Goal: Task Accomplishment & Management: Complete application form

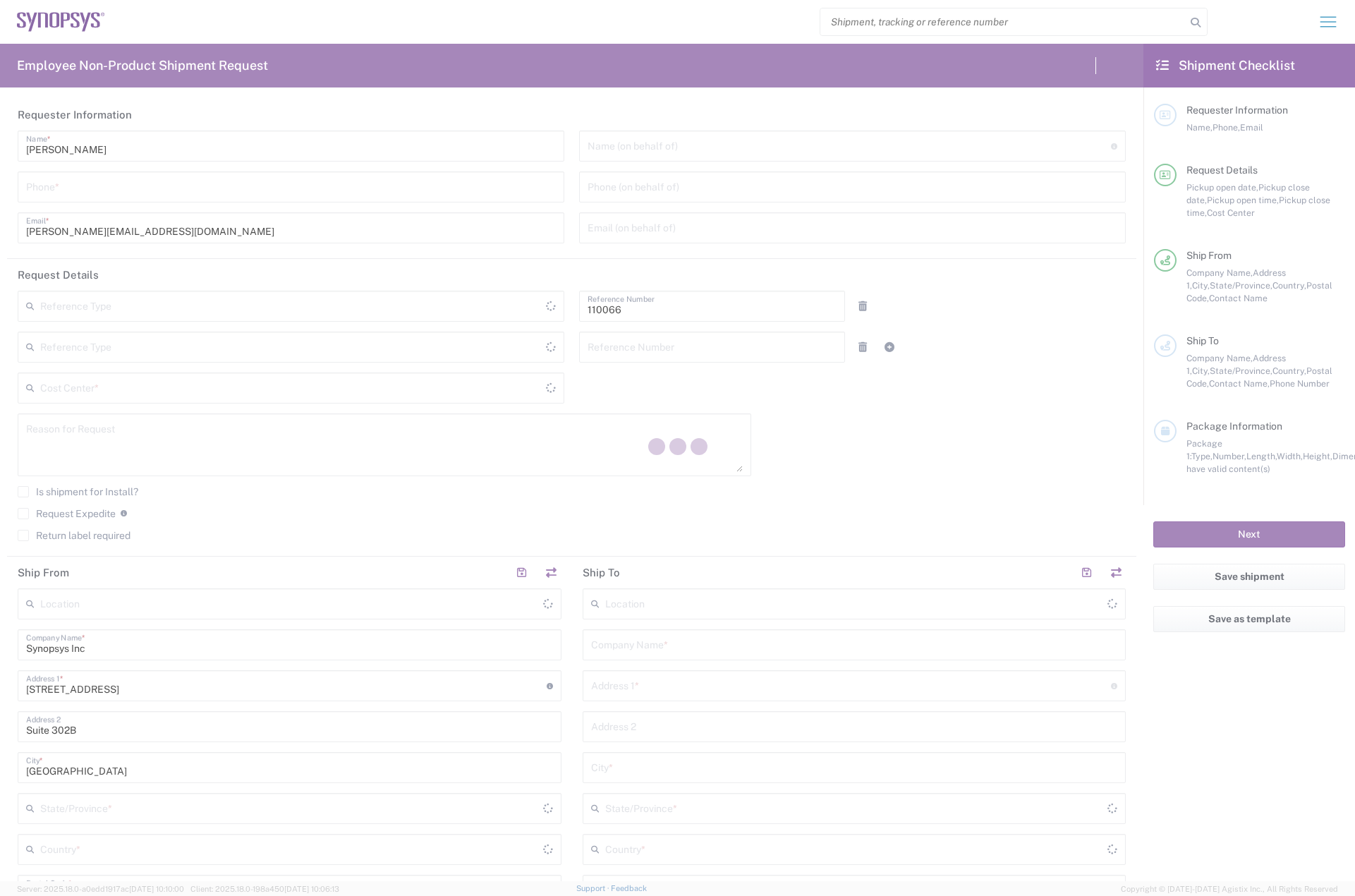
type input "Department"
type input "US01, CIO, IT, ESS2 110066"
type input "[US_STATE]"
type input "[GEOGRAPHIC_DATA]"
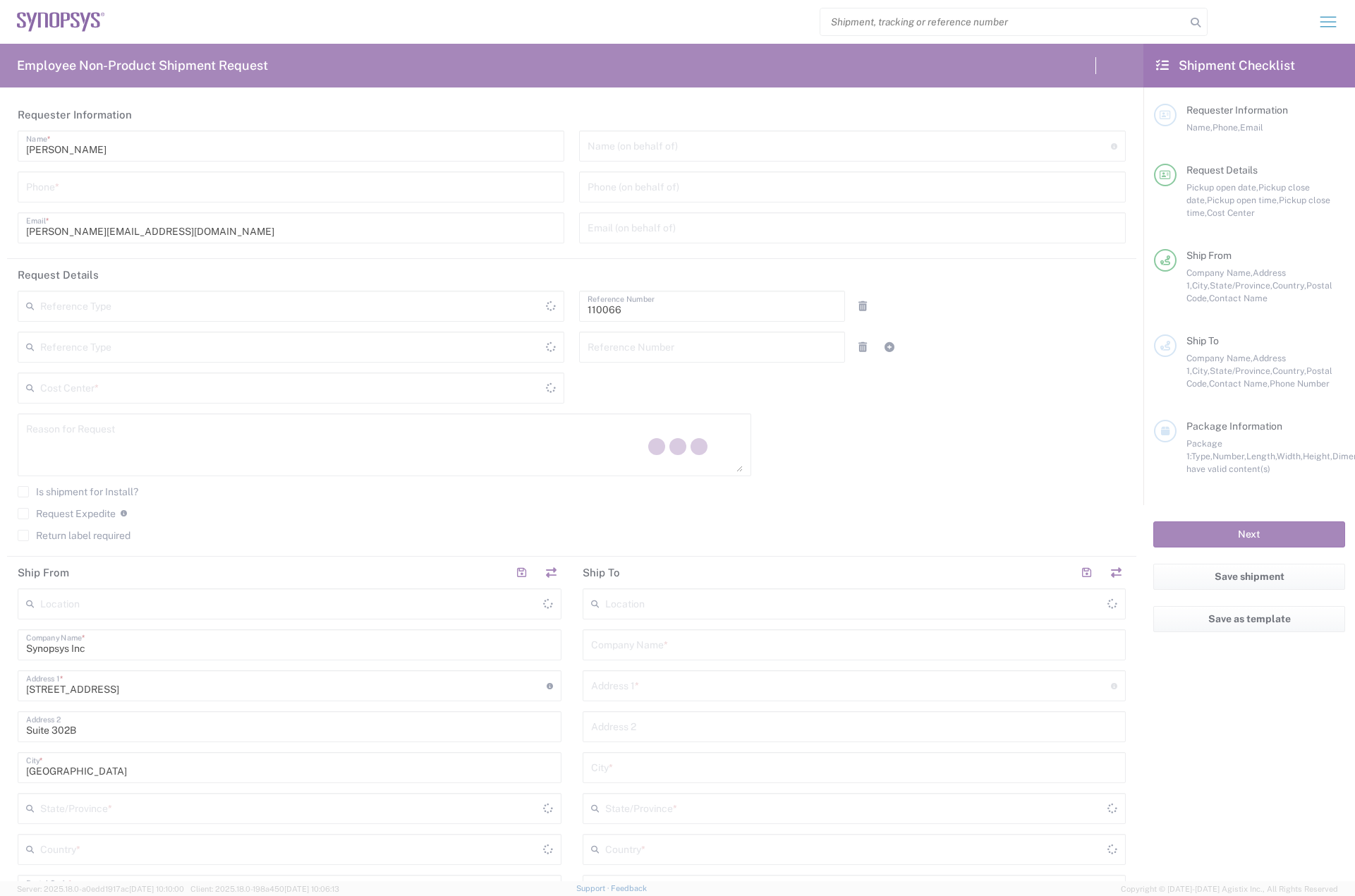
type input "Delivered at Place"
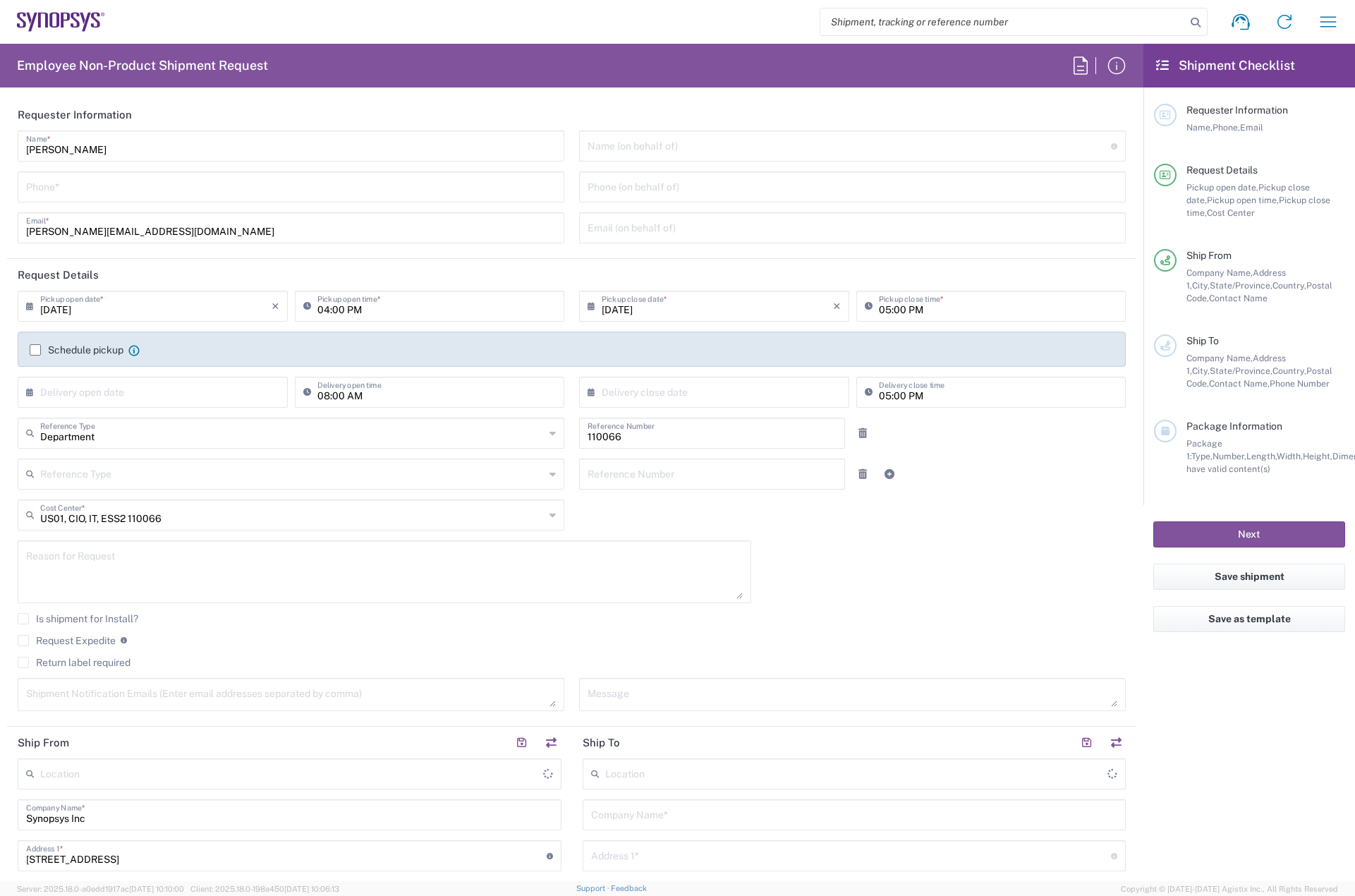
type input "Marlboro US04"
click at [112, 195] on input "tel" at bounding box center [290, 186] width 530 height 25
type input "7819643423"
click at [32, 354] on label "Schedule pickup" at bounding box center [76, 350] width 93 height 11
click at [35, 350] on input "Schedule pickup" at bounding box center [35, 350] width 0 height 0
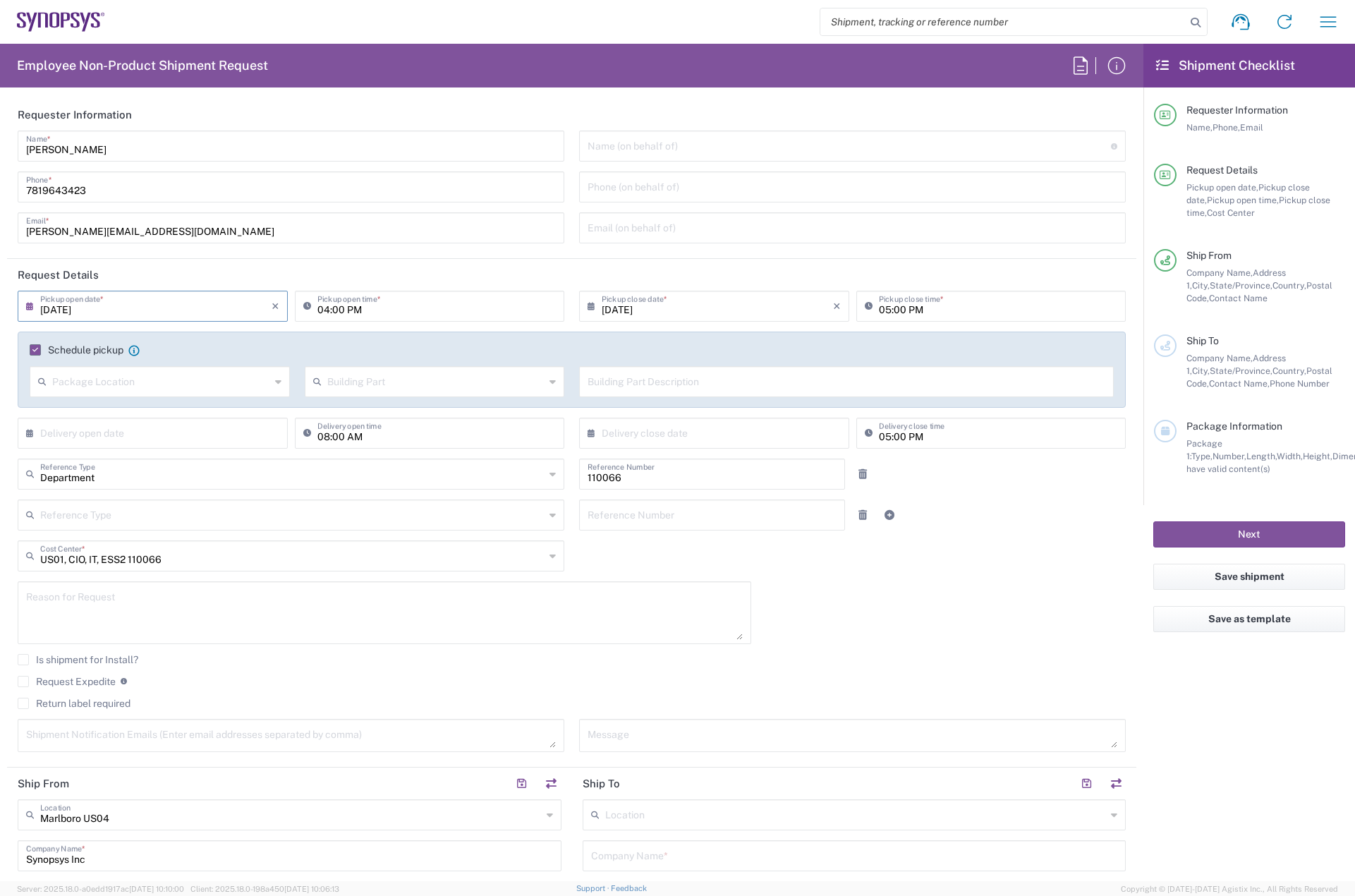
click at [117, 309] on input "[DATE]" at bounding box center [155, 305] width 231 height 25
click at [113, 392] on span "8" at bounding box center [114, 393] width 21 height 19
type input "[DATE]"
click at [322, 308] on input "04:00 PM" at bounding box center [437, 305] width 240 height 25
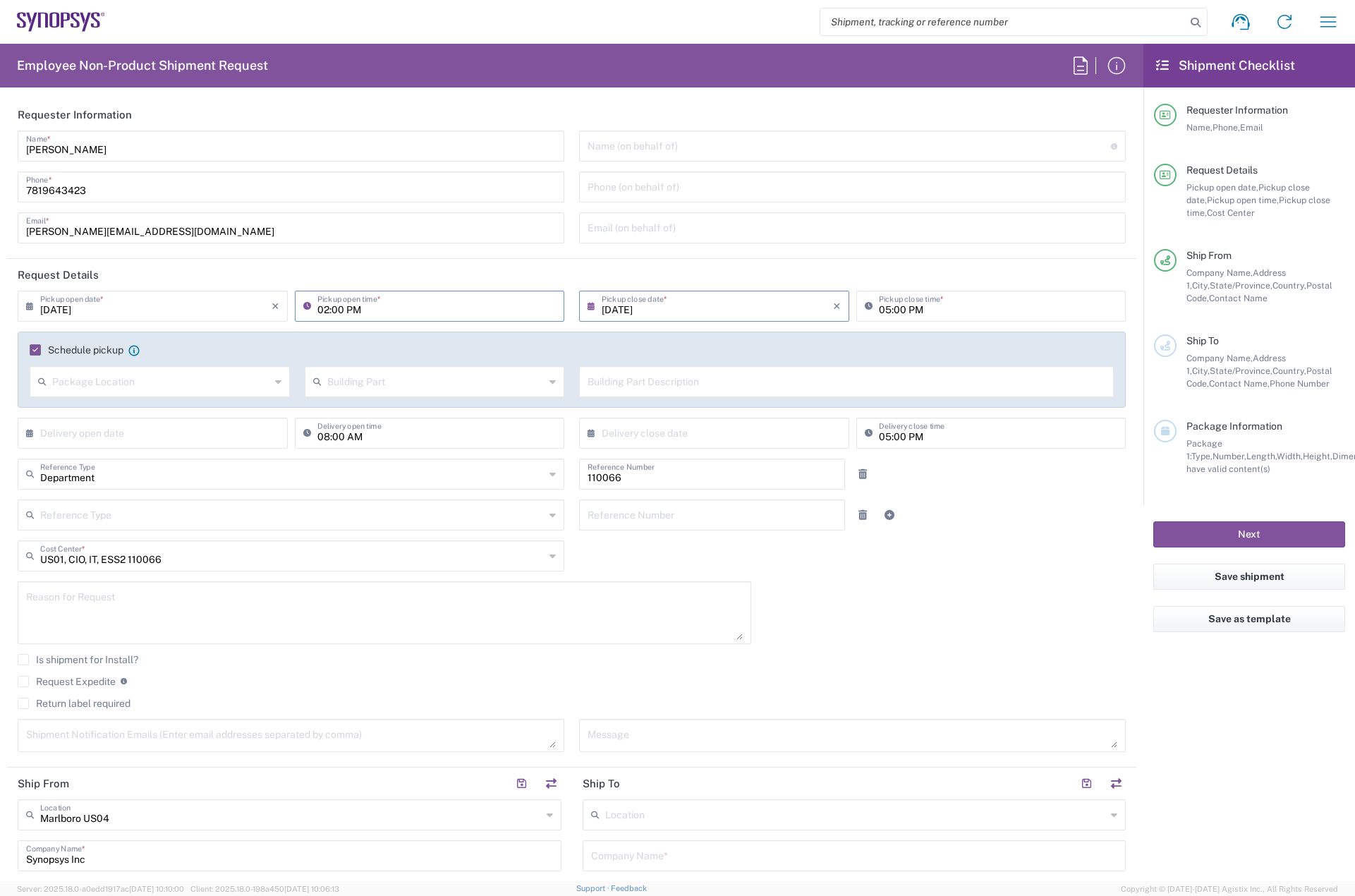
type input "02:00 PM"
click at [82, 603] on textarea at bounding box center [384, 612] width 717 height 55
click at [67, 619] on textarea at bounding box center [384, 612] width 717 height 55
paste textarea "INC0894683"
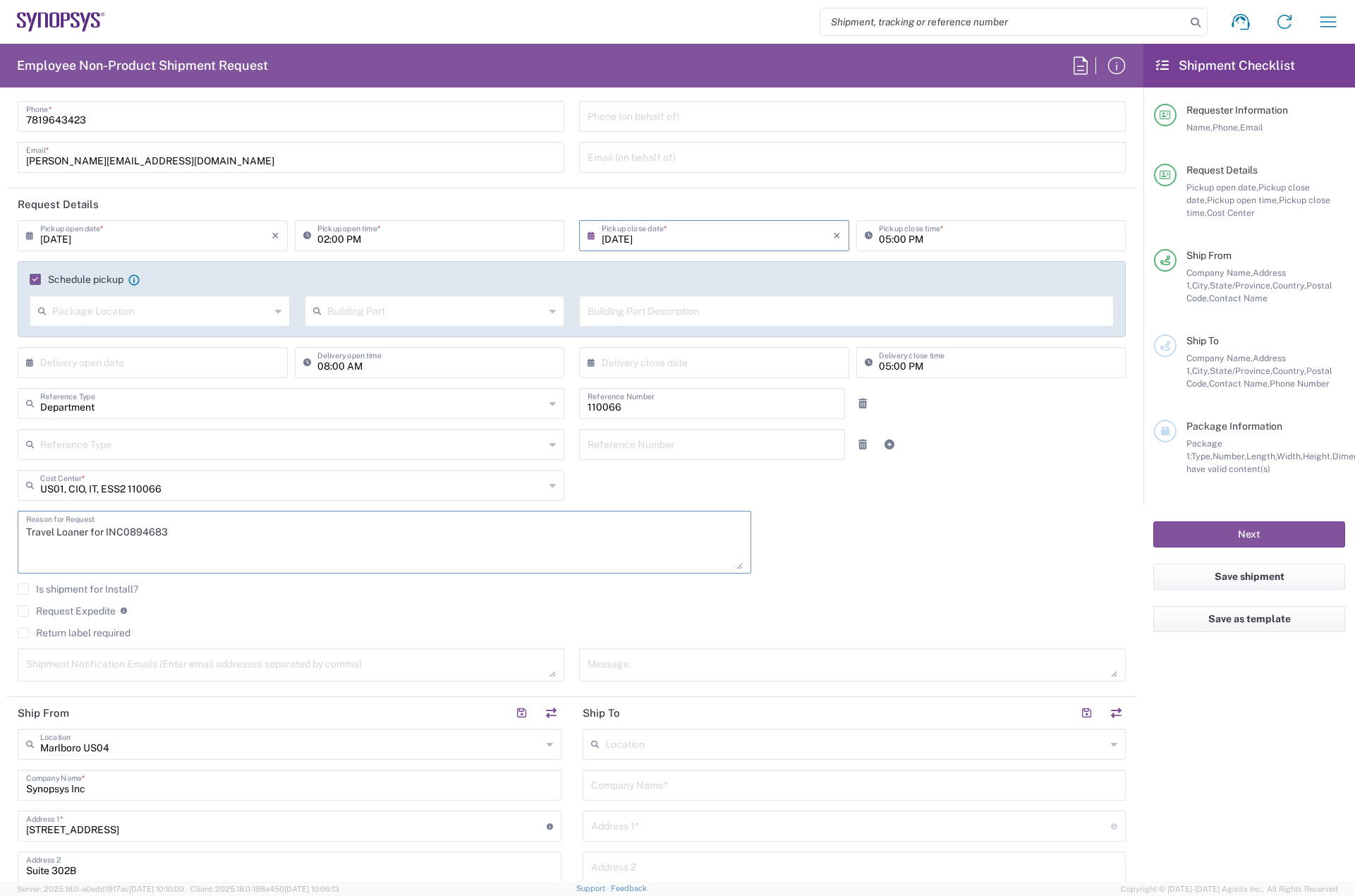
type textarea "Travel Loaner for INC0894683"
click at [57, 626] on div "Request Expedite If expedite is checked you will be unable to rate and book thi…" at bounding box center [572, 616] width 1108 height 22
click at [64, 629] on label "Return label required" at bounding box center [74, 632] width 113 height 11
click at [23, 632] on input "Return label required" at bounding box center [23, 632] width 0 height 0
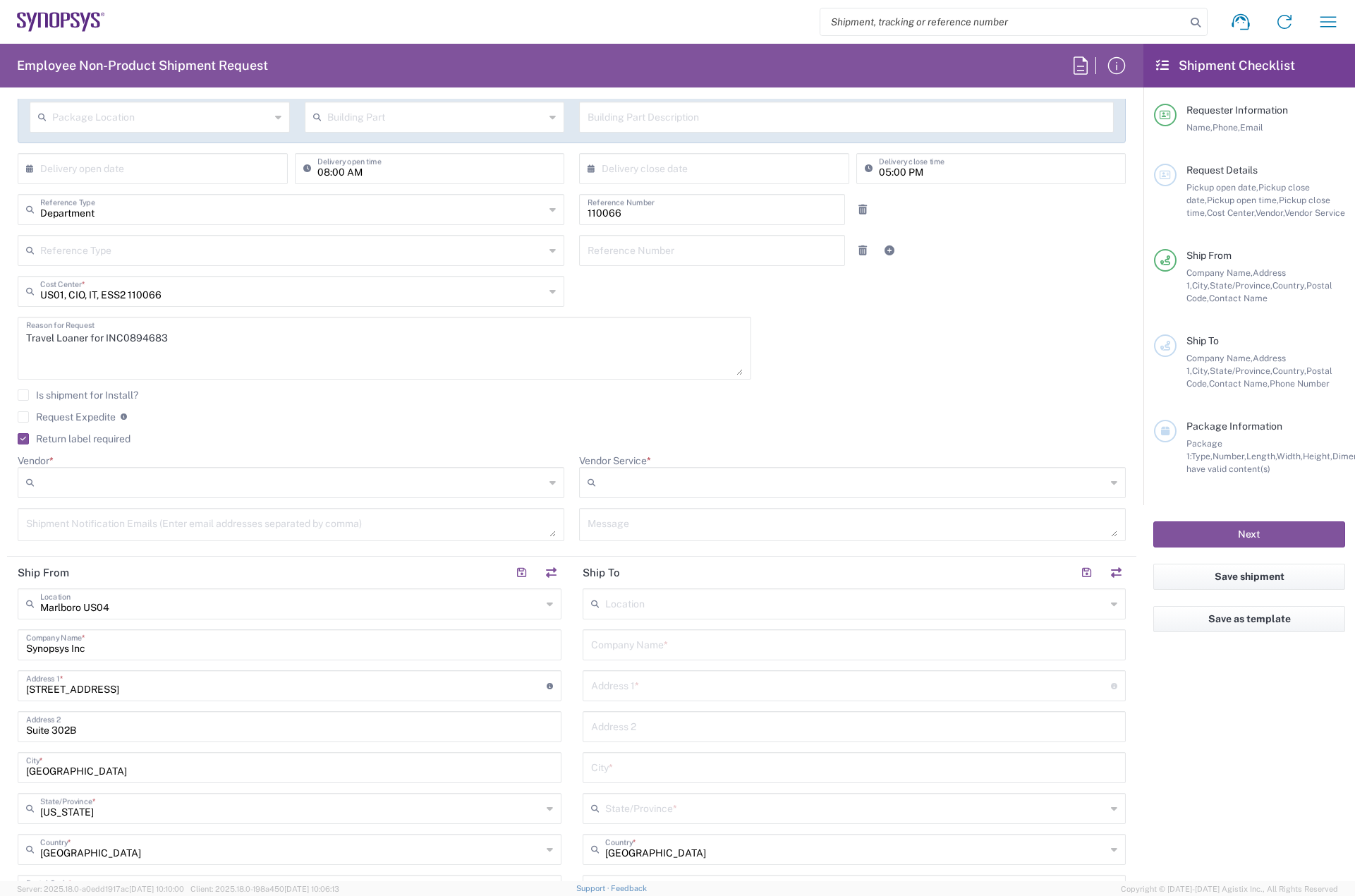
scroll to position [282, 0]
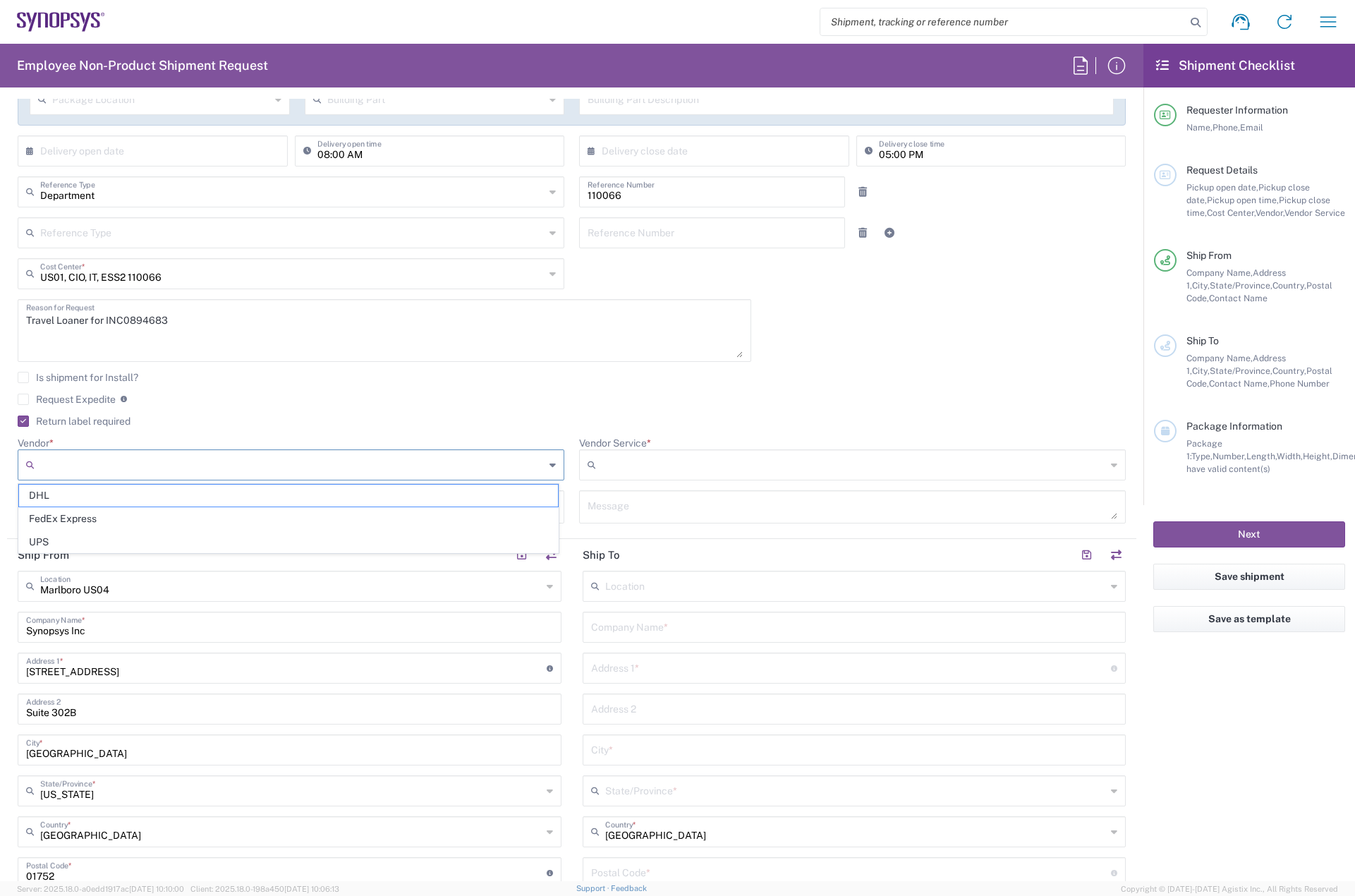
click at [106, 455] on input "Vendor *" at bounding box center [291, 465] width 504 height 22
click at [101, 511] on span "FedEx Express" at bounding box center [289, 519] width 539 height 22
type input "FedEx Express"
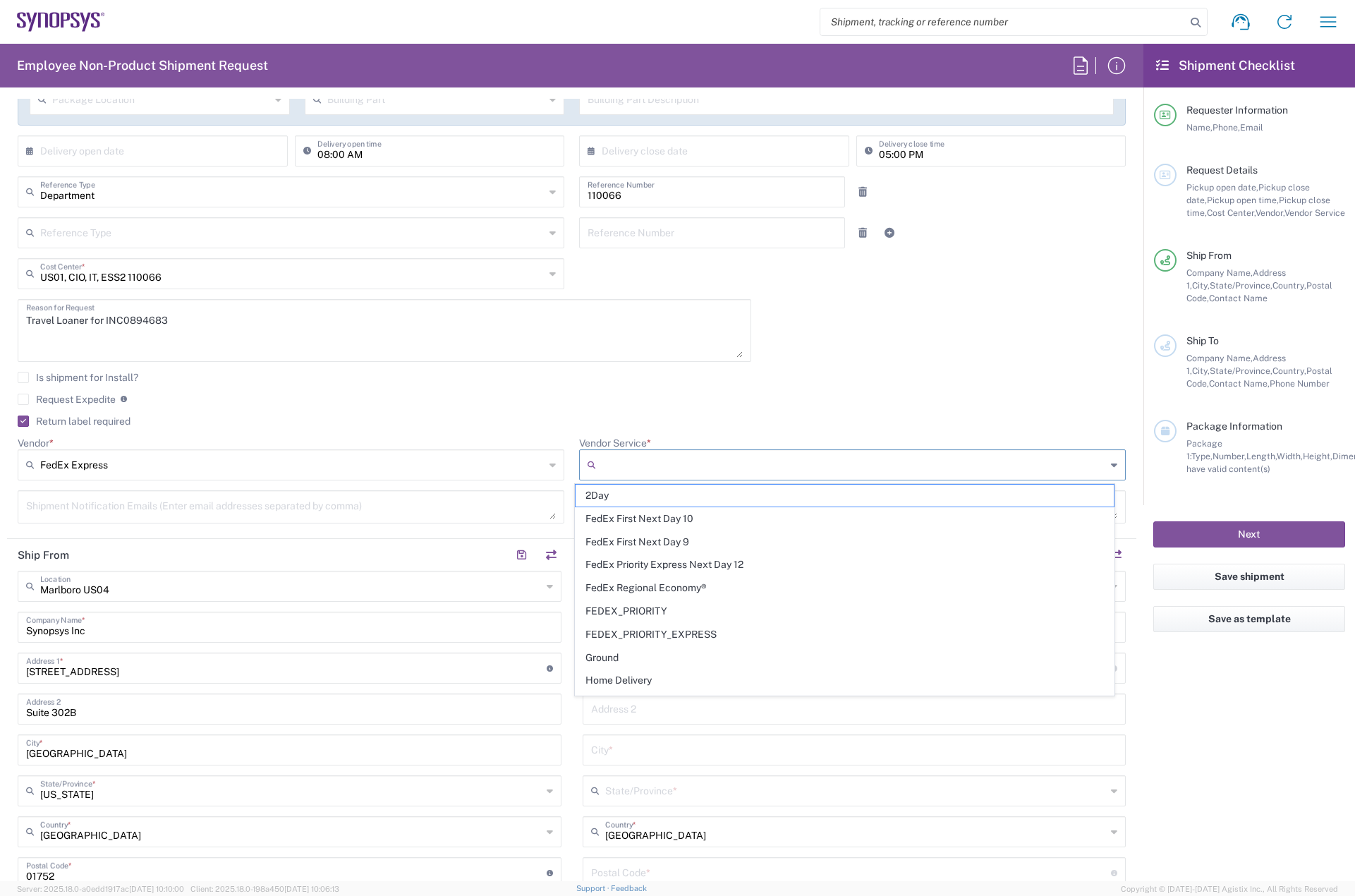
click at [629, 460] on input "Vendor Service *" at bounding box center [854, 465] width 504 height 22
drag, startPoint x: 625, startPoint y: 507, endPoint x: 626, endPoint y: 496, distance: 11.0
click at [626, 496] on ul "2Day FedEx First Next Day 10 FedEx First Next Day 9 FedEx Priority Express Next…" at bounding box center [845, 645] width 540 height 324
click at [626, 496] on span "2Day" at bounding box center [844, 496] width 539 height 22
type input "2Day"
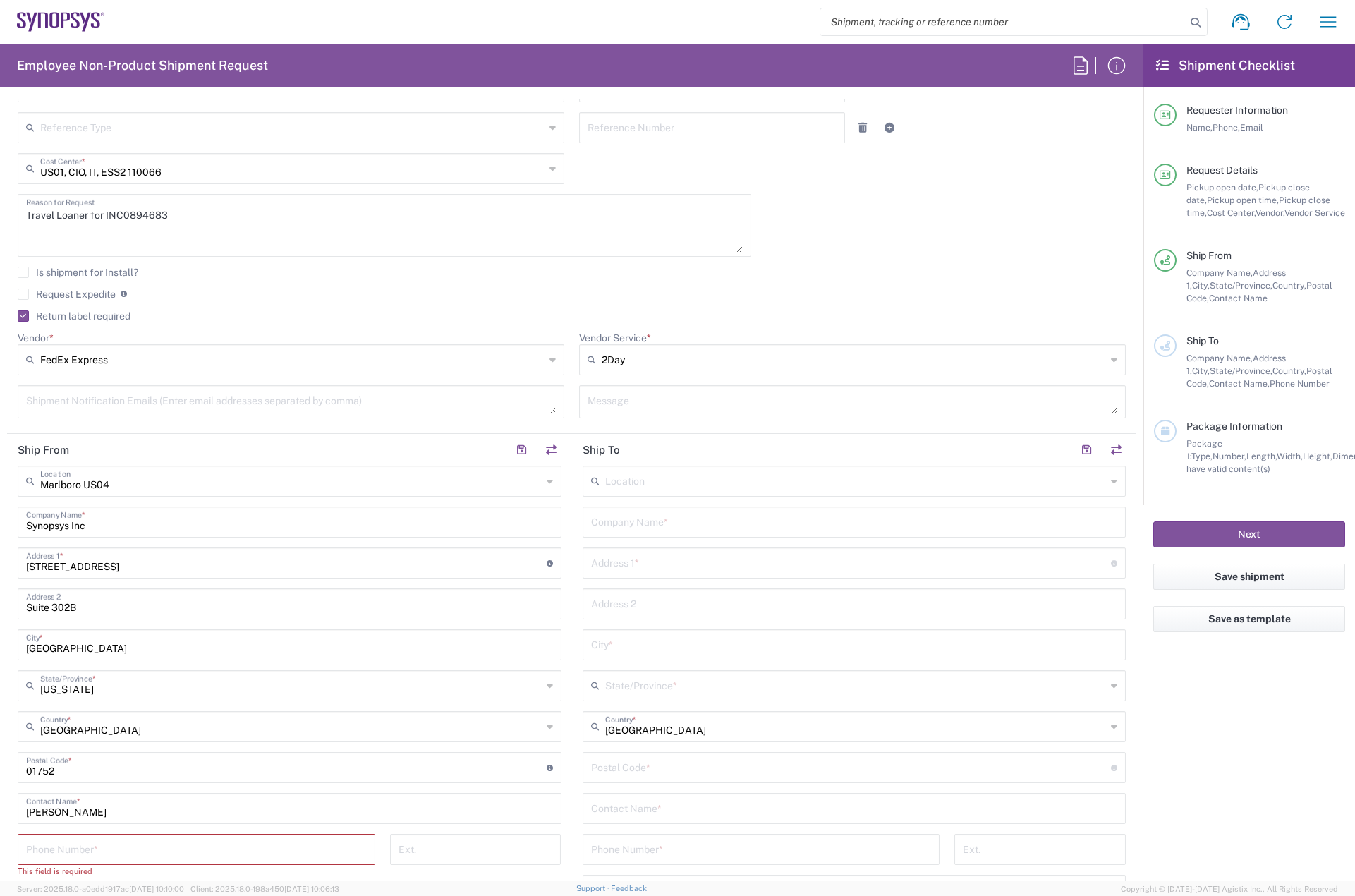
scroll to position [564, 0]
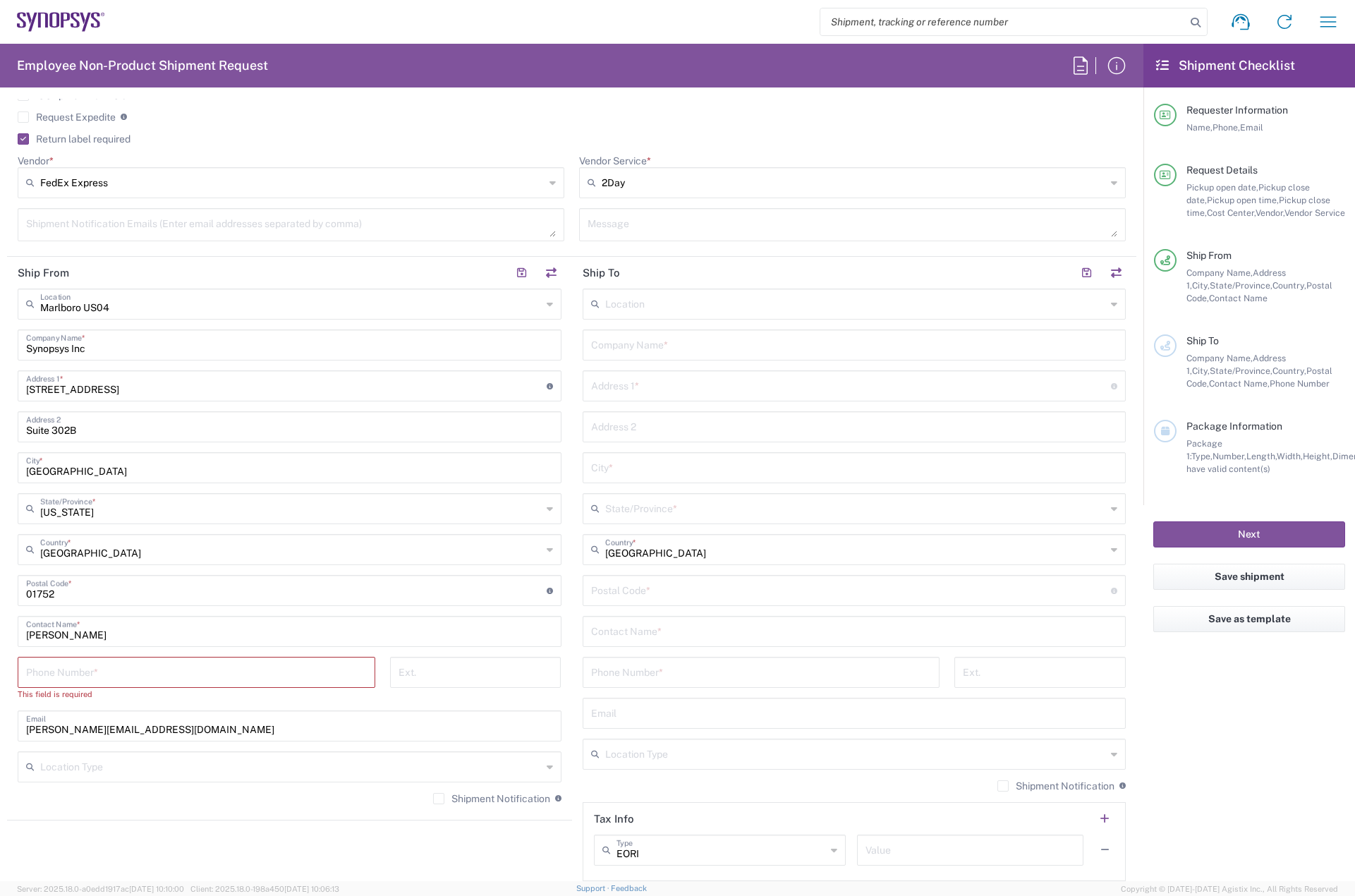
click at [86, 658] on input "tel" at bounding box center [196, 670] width 340 height 25
type input "7819643423"
click at [642, 349] on input "text" at bounding box center [855, 344] width 527 height 25
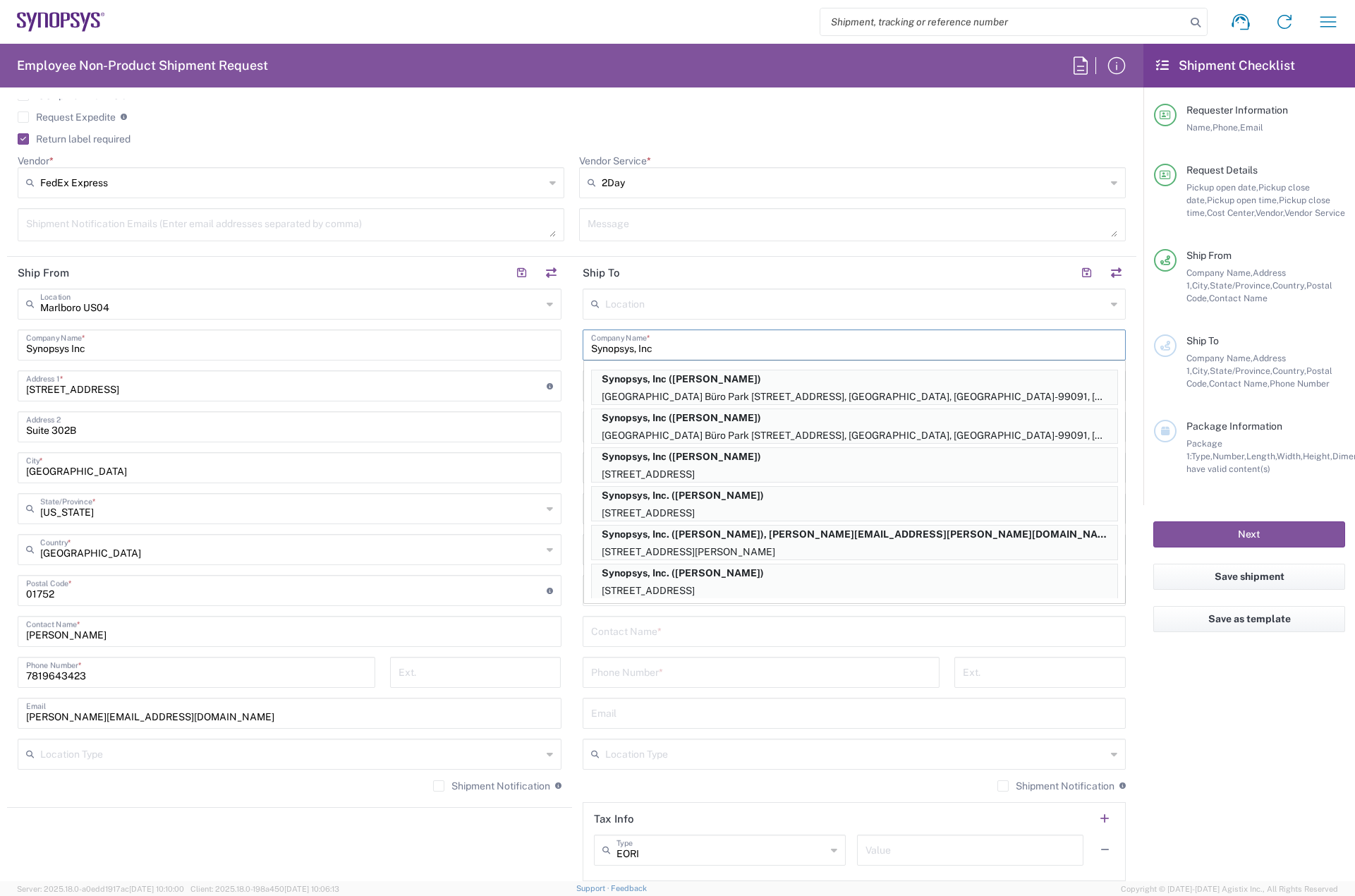
type input "Synopsys, Inc"
click at [662, 235] on textarea at bounding box center [852, 225] width 530 height 25
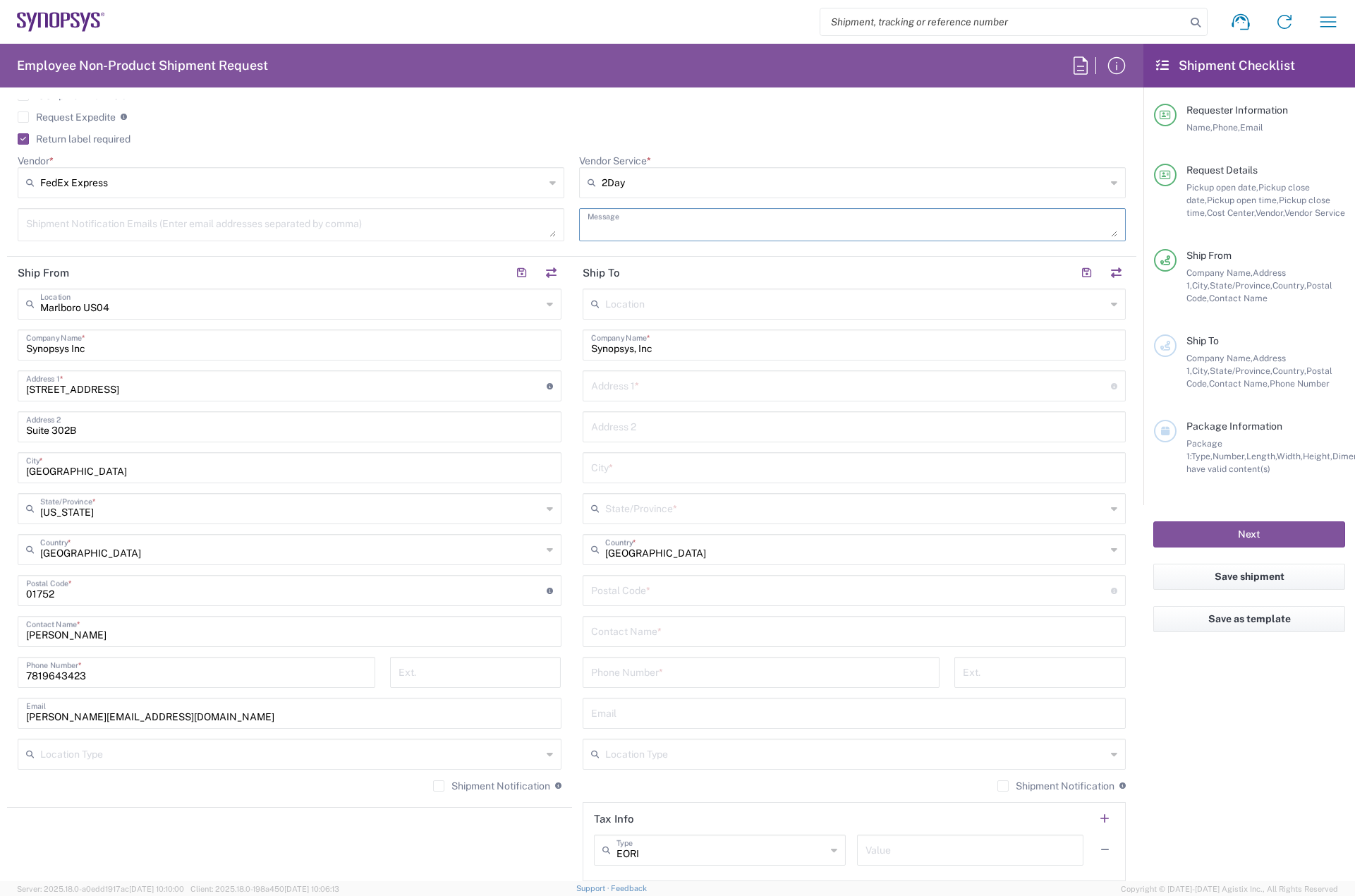
click at [638, 634] on input "text" at bounding box center [855, 630] width 527 height 25
paste input "[PERSON_NAME]"
type input "[PERSON_NAME]"
click at [618, 704] on input "text" at bounding box center [855, 712] width 527 height 25
paste input "[DOMAIN_NAME][EMAIL_ADDRESS][DOMAIN_NAME]"
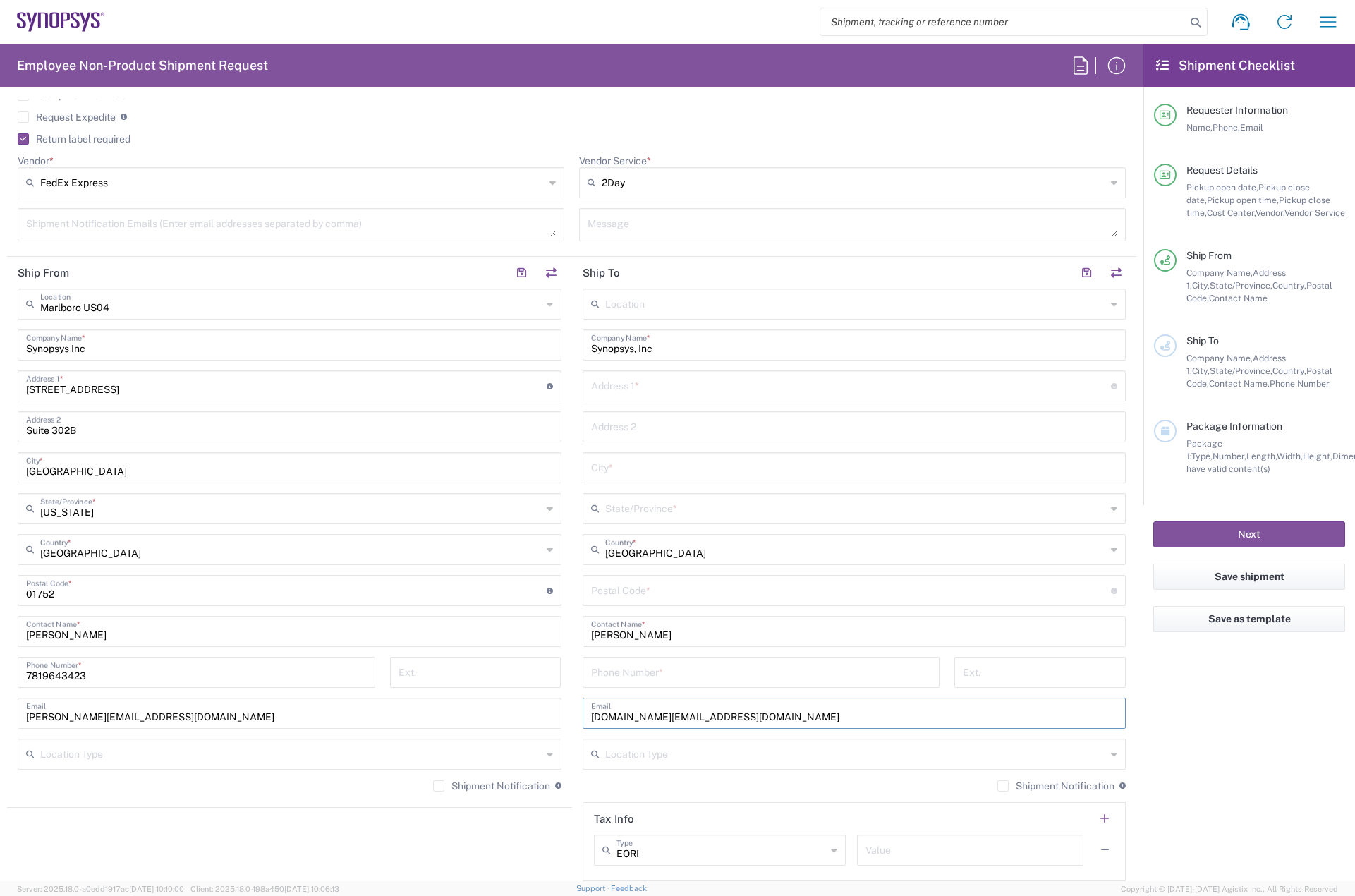
type input "[DOMAIN_NAME][EMAIL_ADDRESS][DOMAIN_NAME]"
click at [1004, 787] on label "Shipment Notification" at bounding box center [1056, 786] width 117 height 11
click at [1004, 786] on input "Shipment Notification" at bounding box center [1004, 786] width 0 height 0
click at [438, 783] on label "Shipment Notification" at bounding box center [491, 786] width 117 height 11
click at [438, 786] on input "Shipment Notification" at bounding box center [438, 786] width 0 height 0
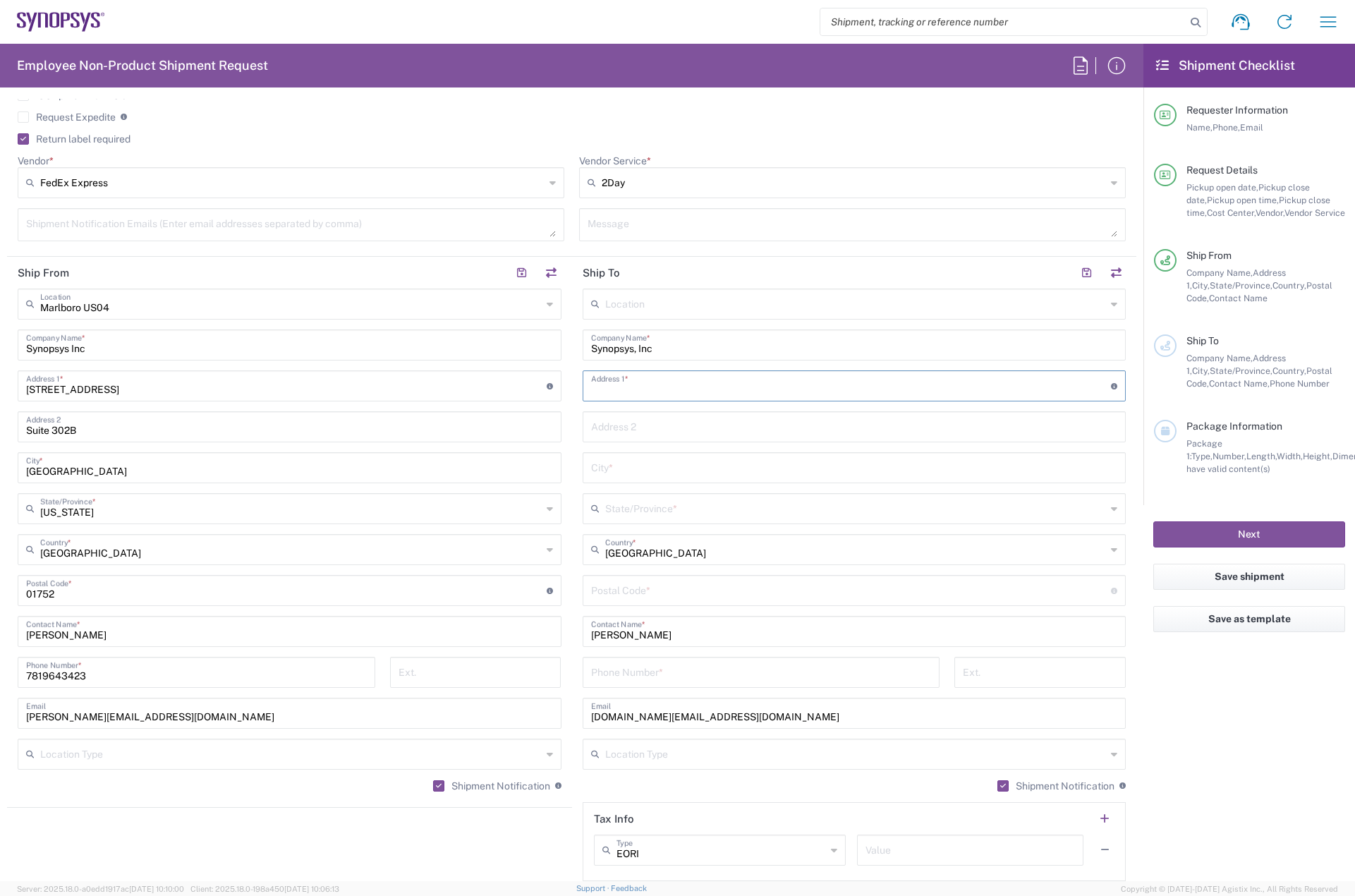
click at [611, 381] on input "text" at bounding box center [851, 385] width 521 height 25
paste input "[STREET_ADDRESS][PERSON_NAME]"
type input "[STREET_ADDRESS][PERSON_NAME]"
click at [620, 469] on input "text" at bounding box center [855, 466] width 527 height 25
paste input "[PERSON_NAME]"
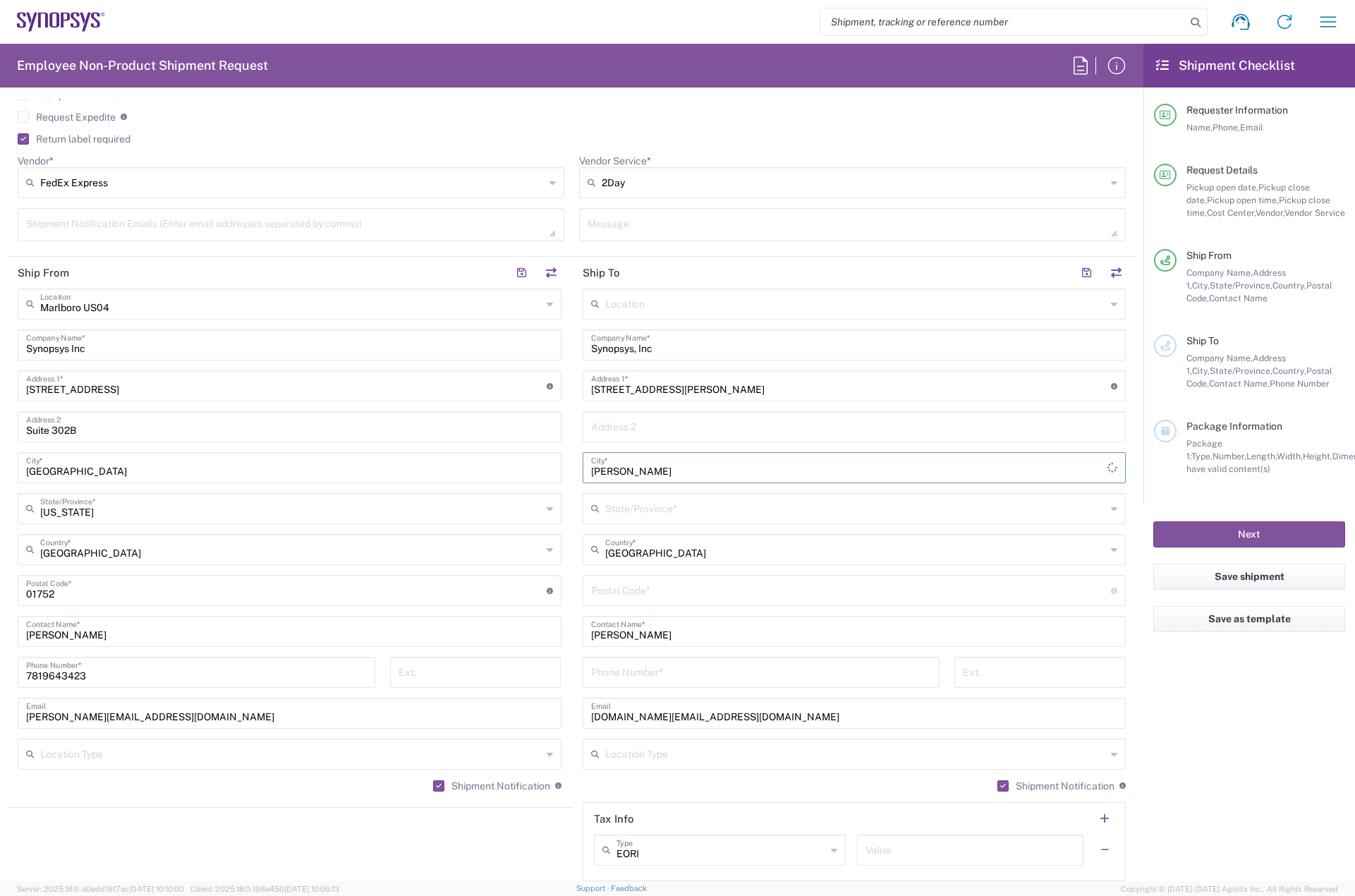
type input "[PERSON_NAME]"
click at [635, 509] on input "text" at bounding box center [856, 508] width 501 height 25
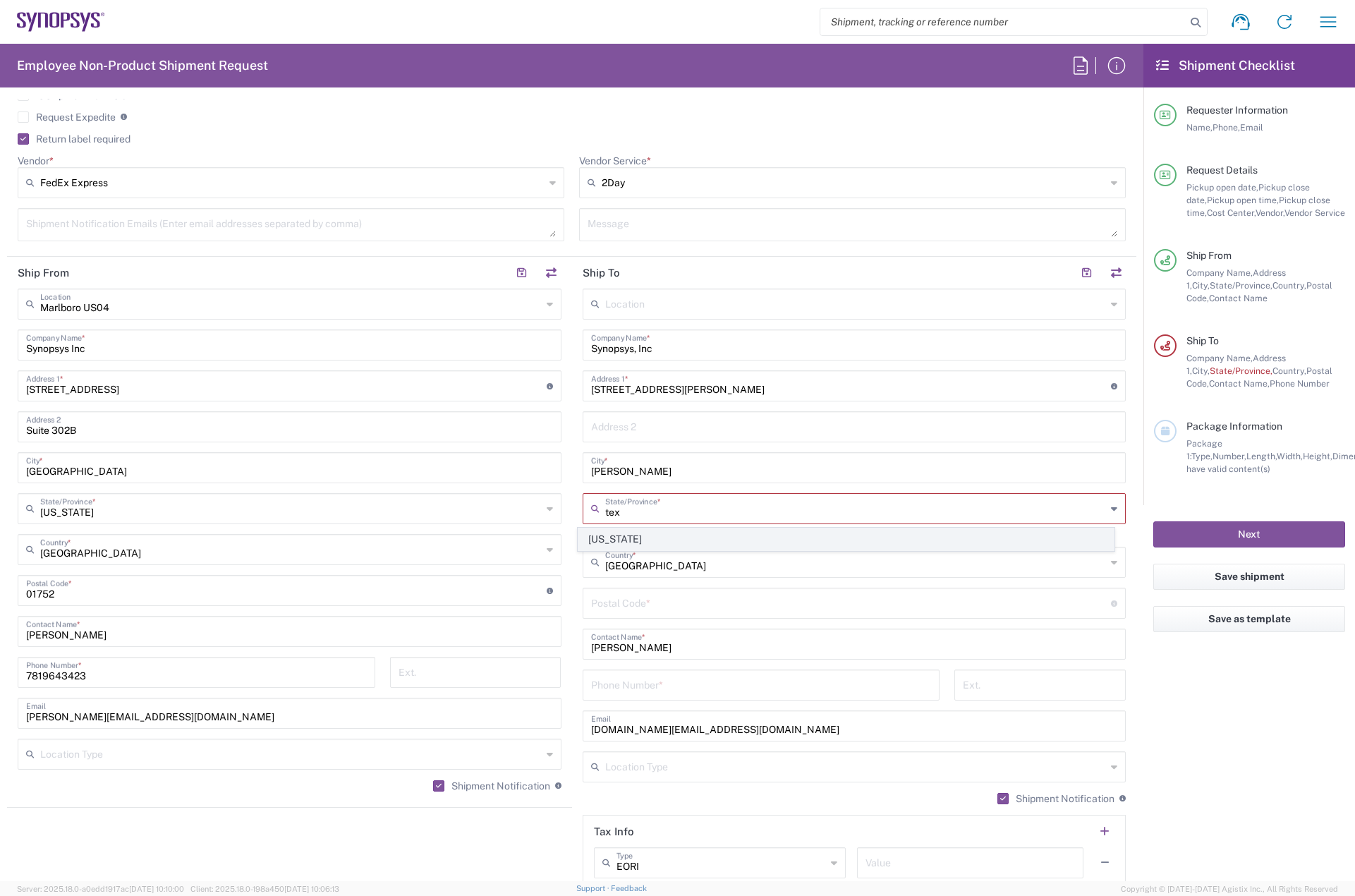
click at [626, 539] on span "[US_STATE]" at bounding box center [846, 539] width 536 height 22
type input "[US_STATE]"
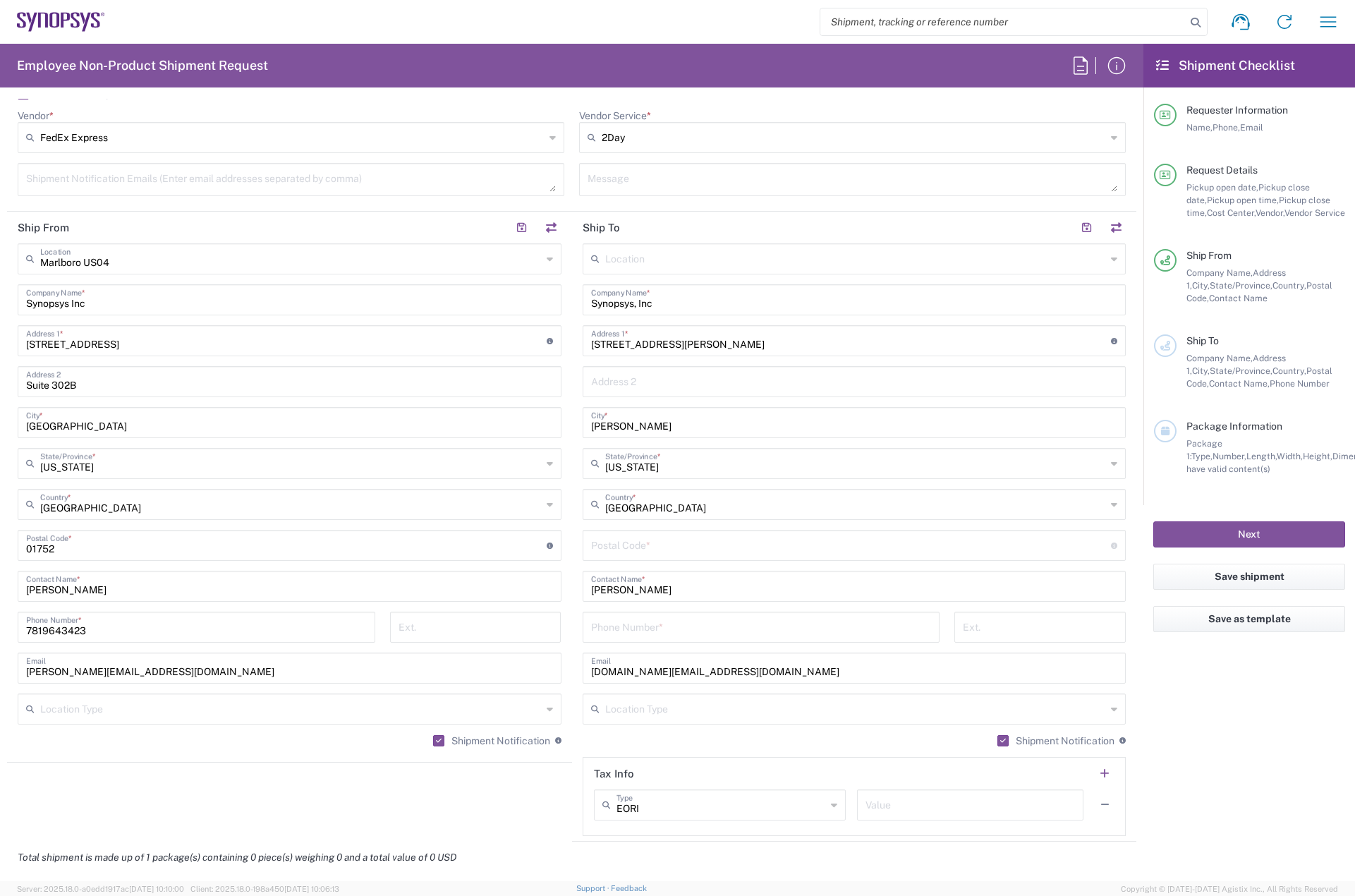
scroll to position [635, 0]
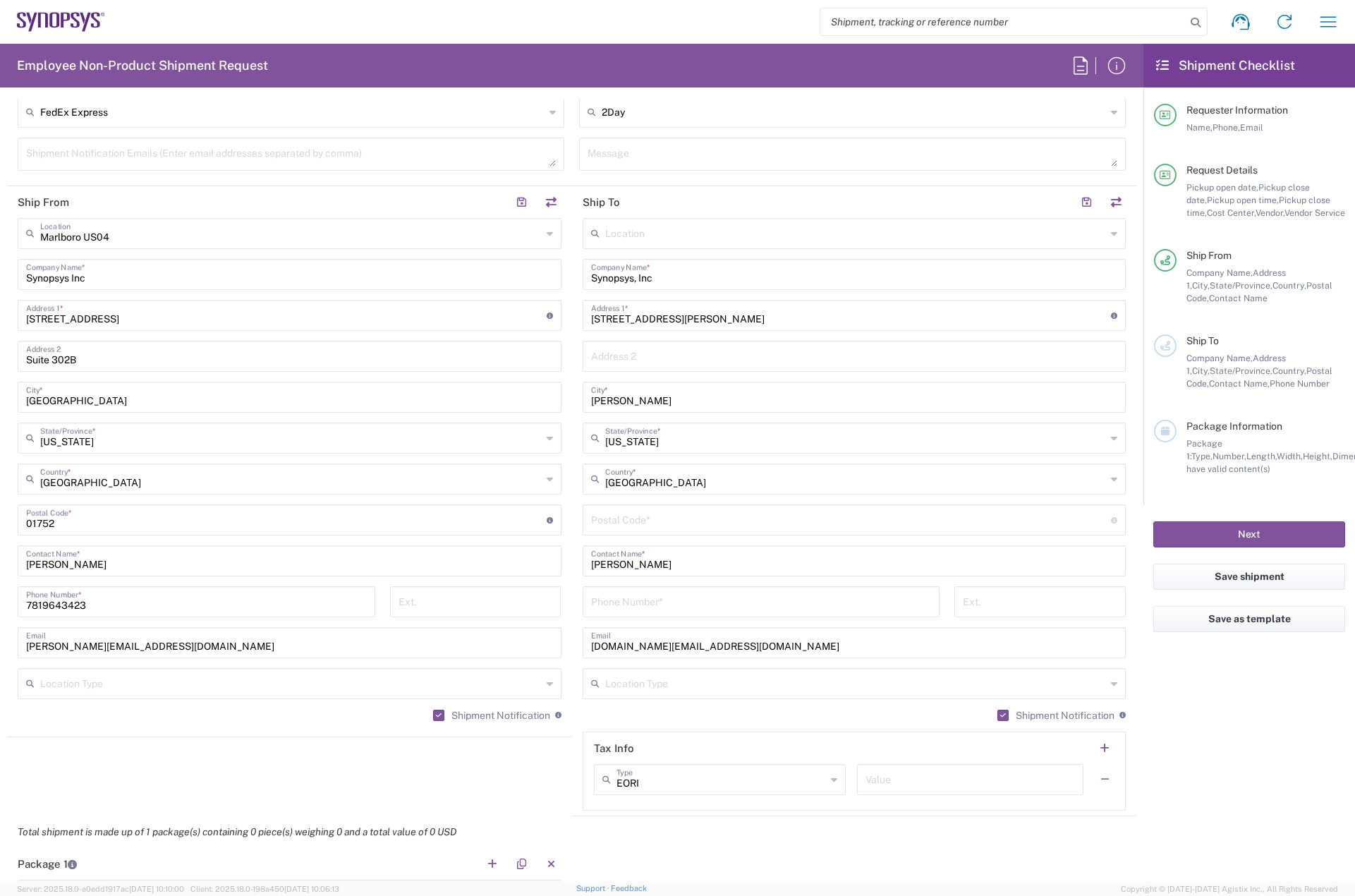
click at [620, 526] on input "undefined" at bounding box center [851, 519] width 521 height 25
paste input "75166"
type input "75166"
click at [605, 599] on input "tel" at bounding box center [761, 600] width 340 height 25
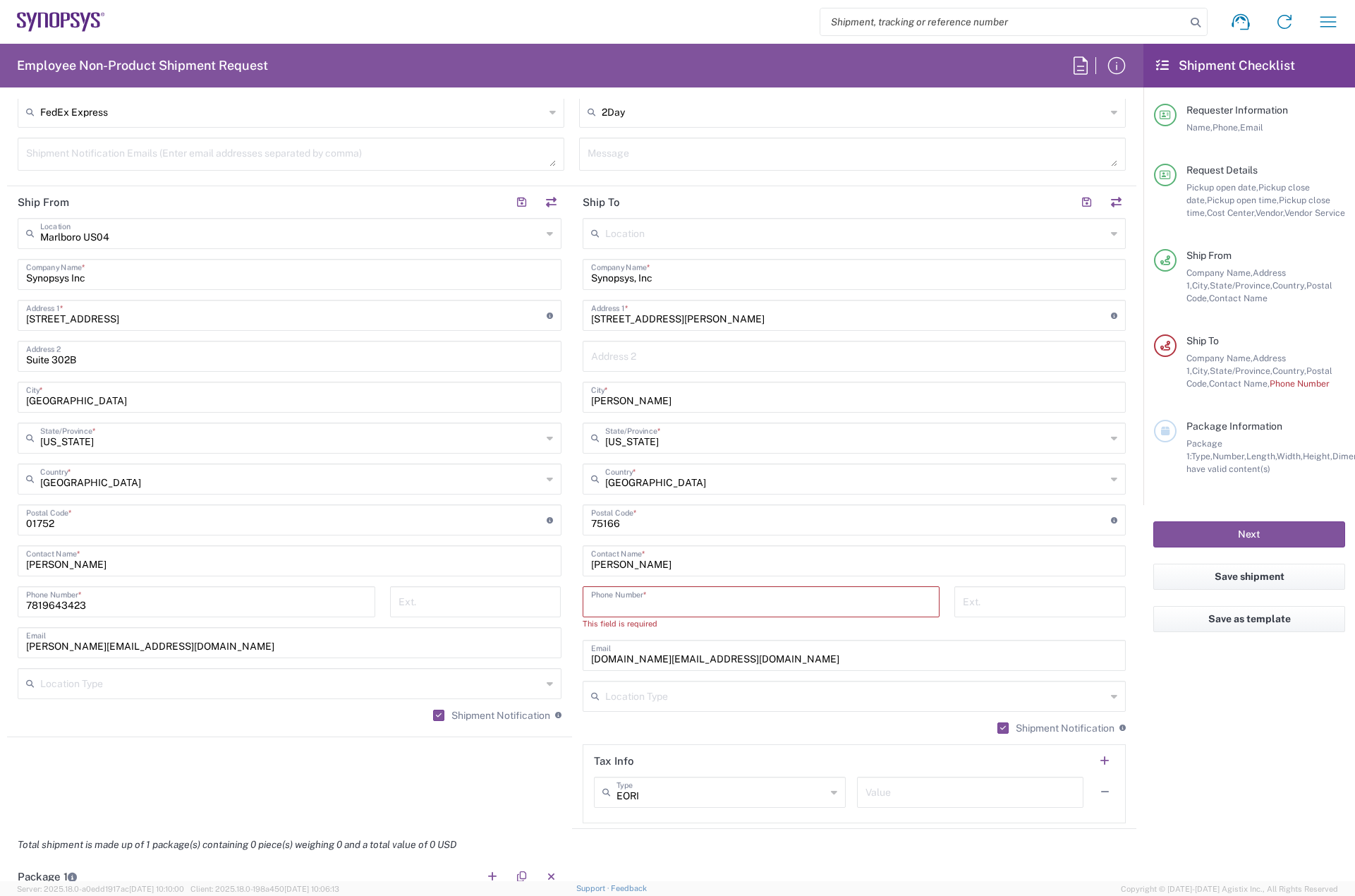
click at [634, 606] on input "tel" at bounding box center [761, 600] width 340 height 25
paste input "[PHONE_NUMBER]"
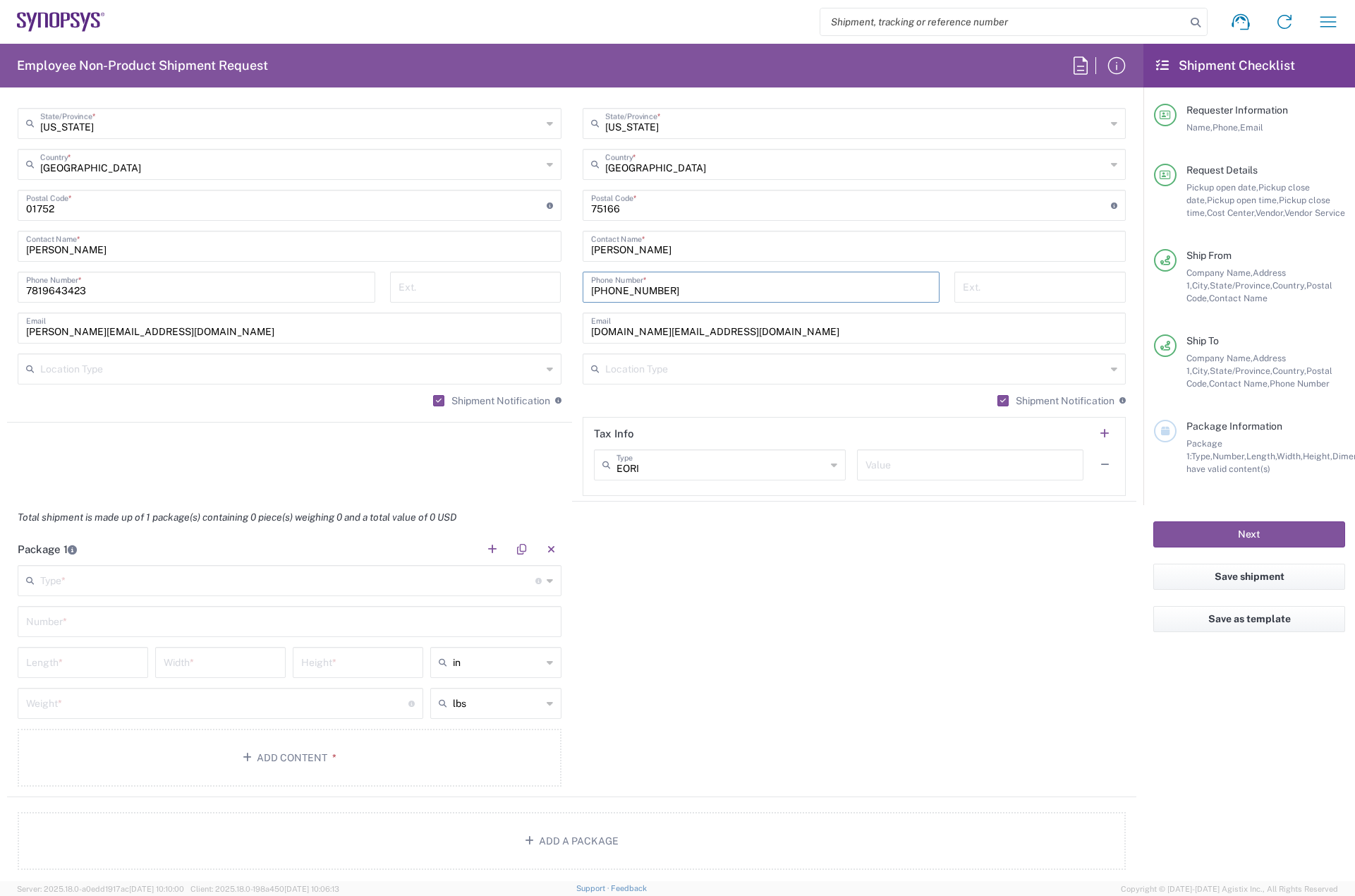
scroll to position [1129, 0]
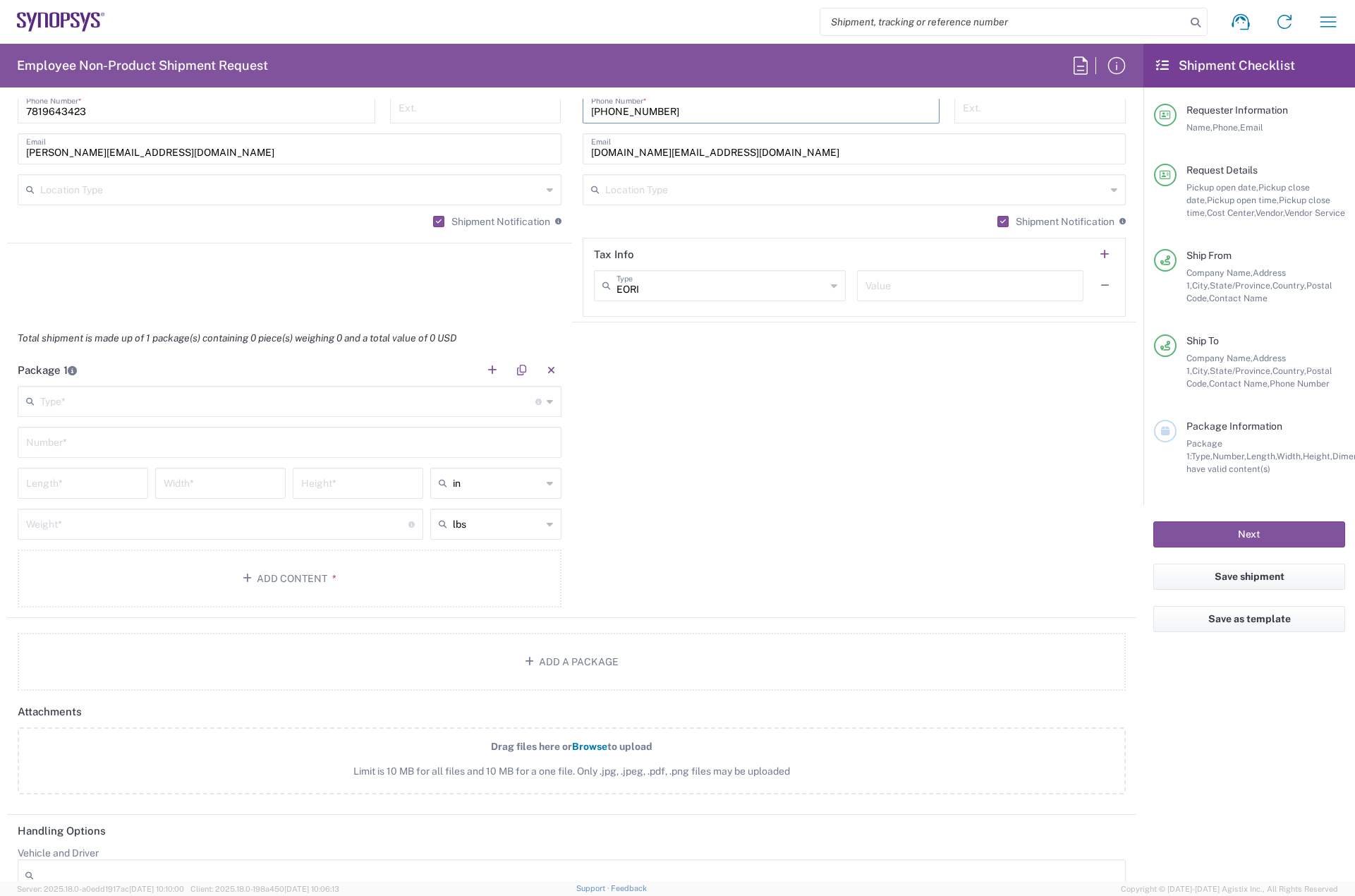
type input "[PHONE_NUMBER]"
click at [154, 386] on div "Type * Material used to package goods" at bounding box center [289, 401] width 544 height 31
click at [154, 409] on input "text" at bounding box center [288, 400] width 496 height 25
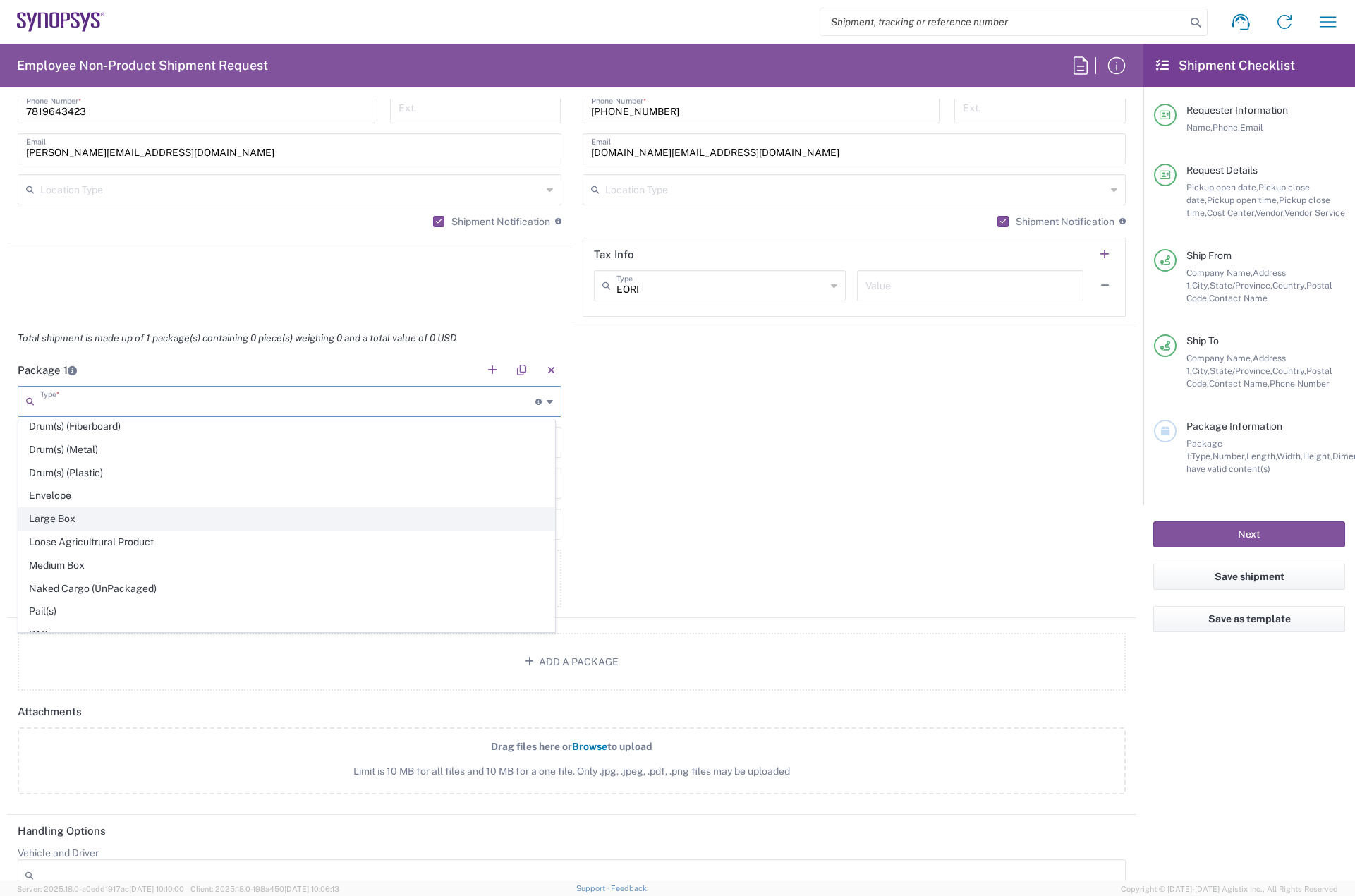
click at [82, 522] on span "Large Box" at bounding box center [287, 519] width 536 height 22
type input "Large Box"
type input "17.5"
type input "12.5"
type input "3"
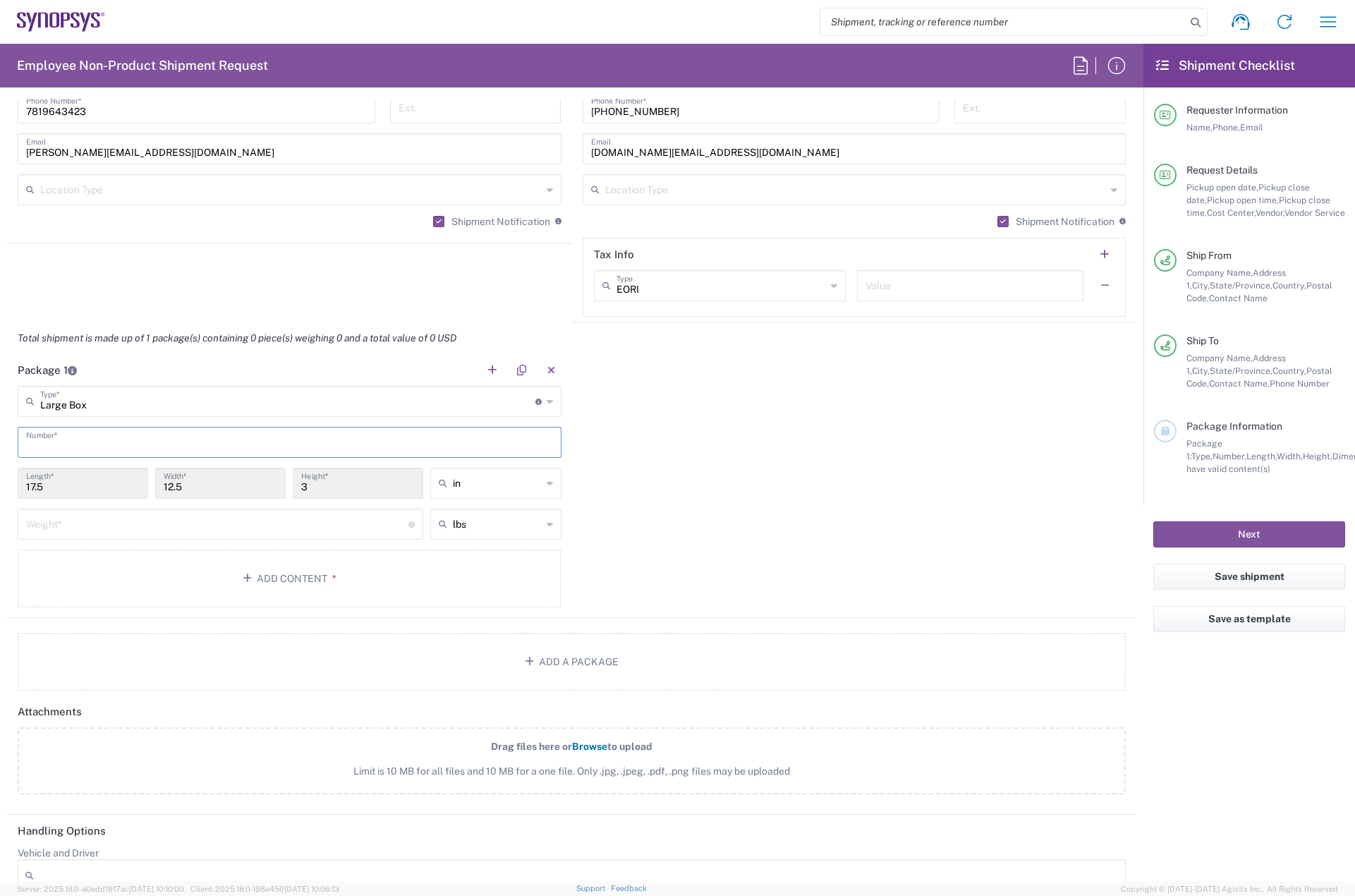
click at [86, 450] on input "text" at bounding box center [289, 441] width 527 height 25
type input "1"
click at [88, 523] on input "number" at bounding box center [216, 522] width 382 height 25
type input "5"
click at [147, 570] on button "Add Content *" at bounding box center [289, 578] width 544 height 58
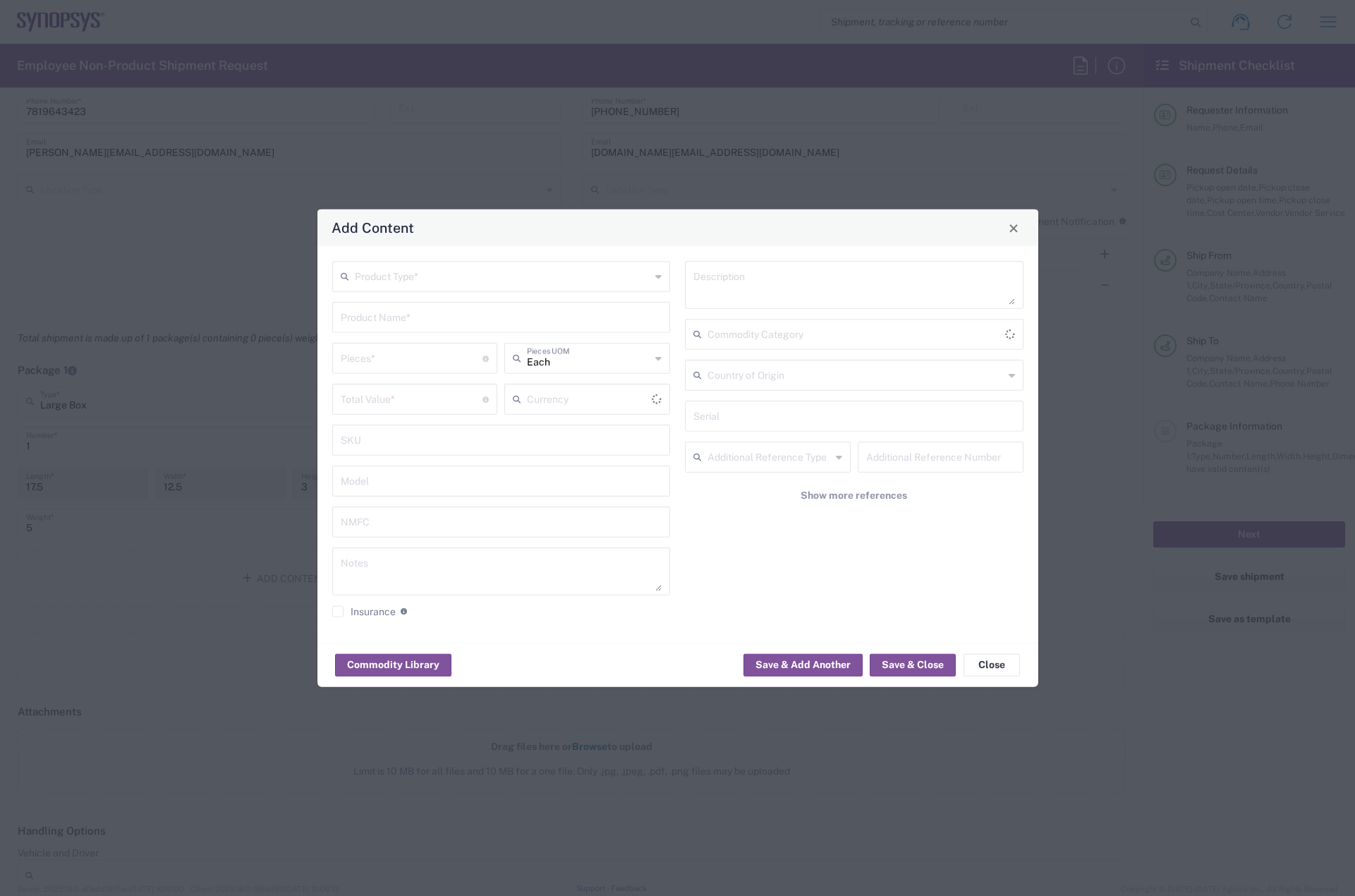
type input "US Dollar"
click at [384, 276] on input "text" at bounding box center [503, 276] width 296 height 25
click at [397, 332] on span "General Commodity" at bounding box center [501, 331] width 336 height 22
type input "General Commodity"
click at [385, 312] on input "text" at bounding box center [501, 316] width 322 height 25
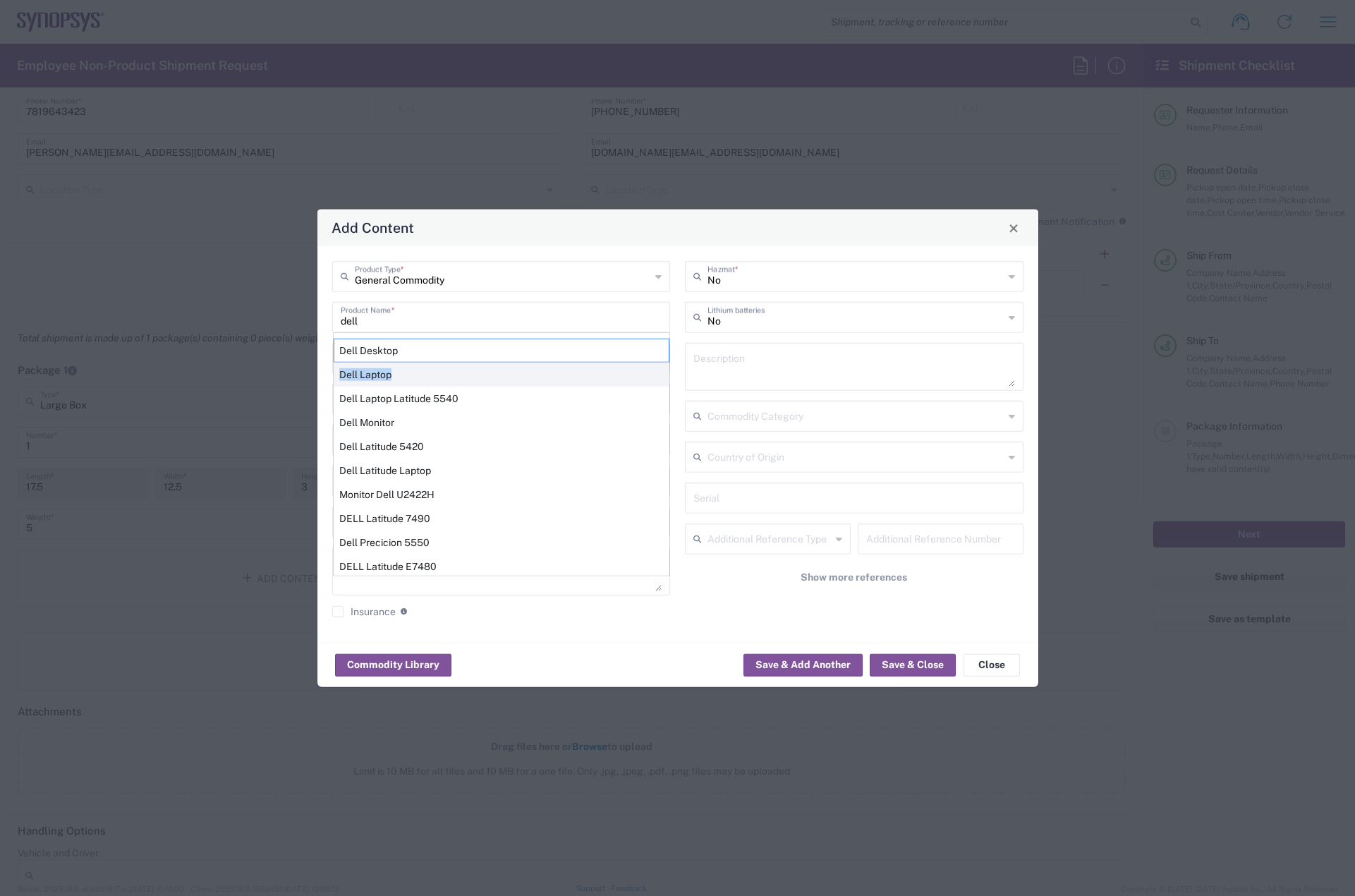
drag, startPoint x: 395, startPoint y: 352, endPoint x: 396, endPoint y: 367, distance: 15.0
click at [396, 367] on div "Dell Desktop Dell Laptop Dell Laptop Latitude 5540 Dell Monitor Dell Latitude 5…" at bounding box center [501, 454] width 336 height 233
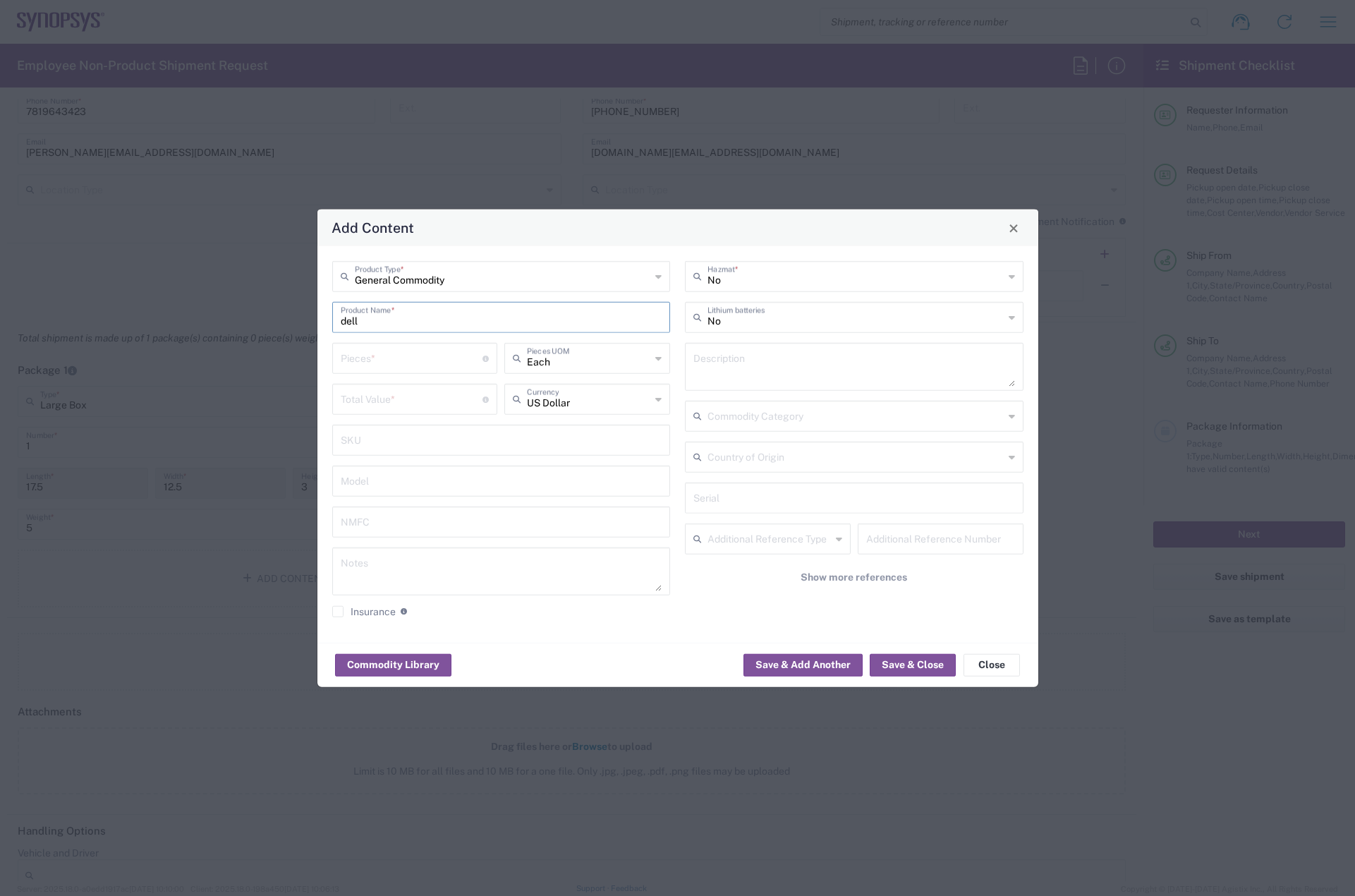
click at [391, 370] on div "Pieces * Number of pieces inside all the packages" at bounding box center [414, 359] width 166 height 31
click at [391, 332] on div "General Commodity Product Type * dell Product Name * Pieces * Number of pieces …" at bounding box center [501, 444] width 353 height 367
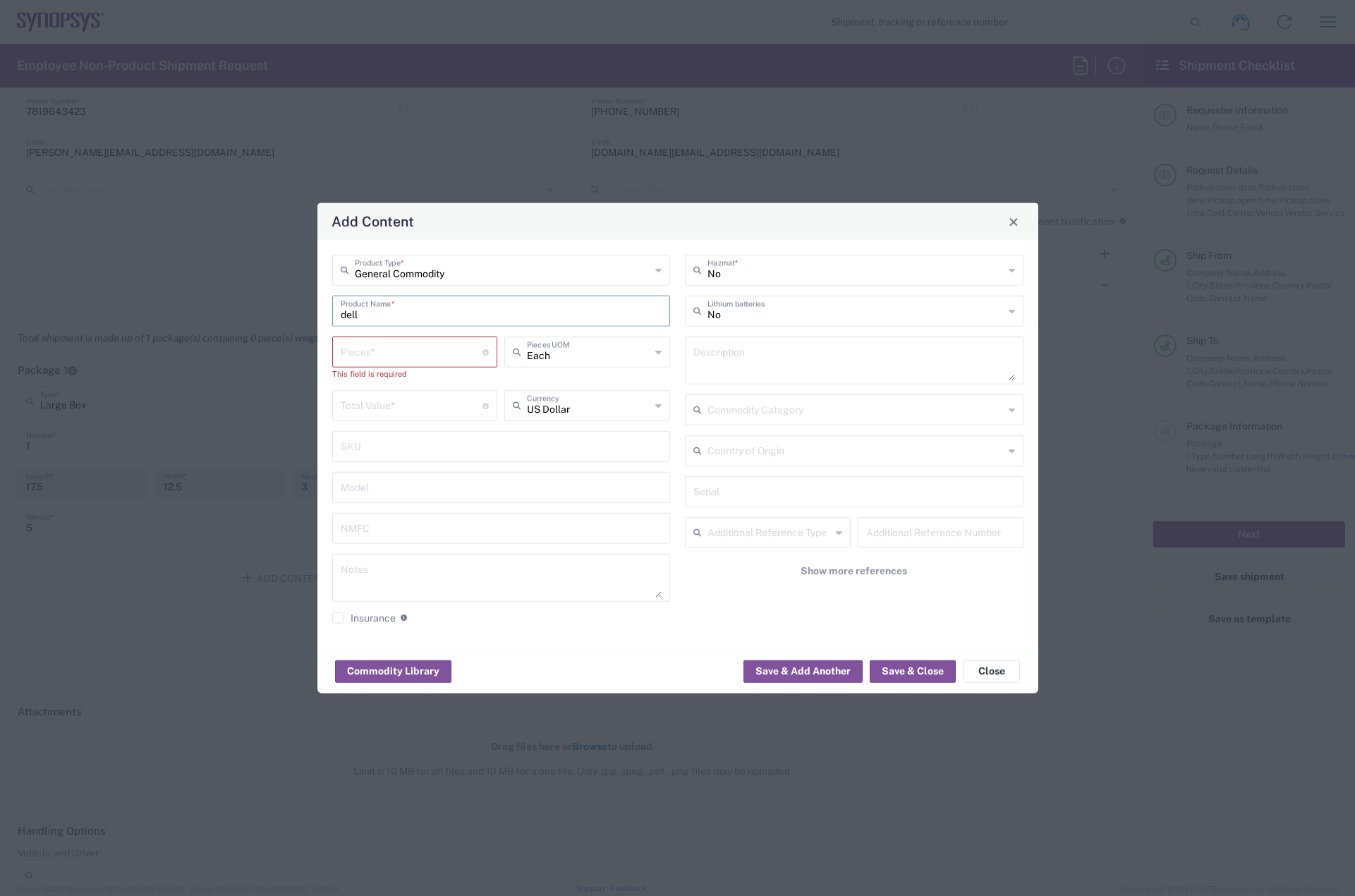
click at [384, 317] on input "dell" at bounding box center [501, 310] width 322 height 25
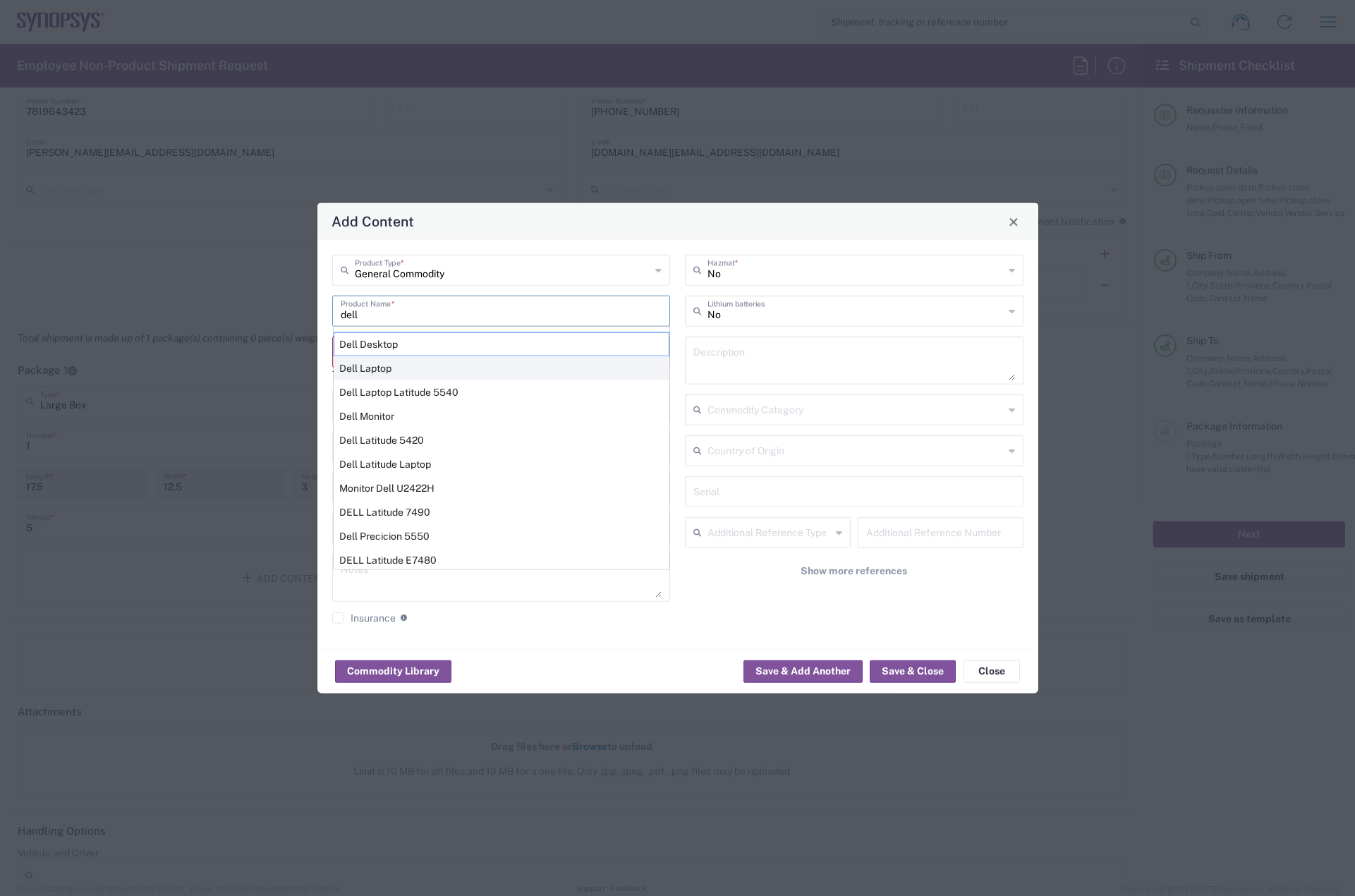
click at [382, 356] on div "Dell Laptop" at bounding box center [501, 368] width 336 height 24
type input "Dell Laptop"
type textarea "Dell Laptop"
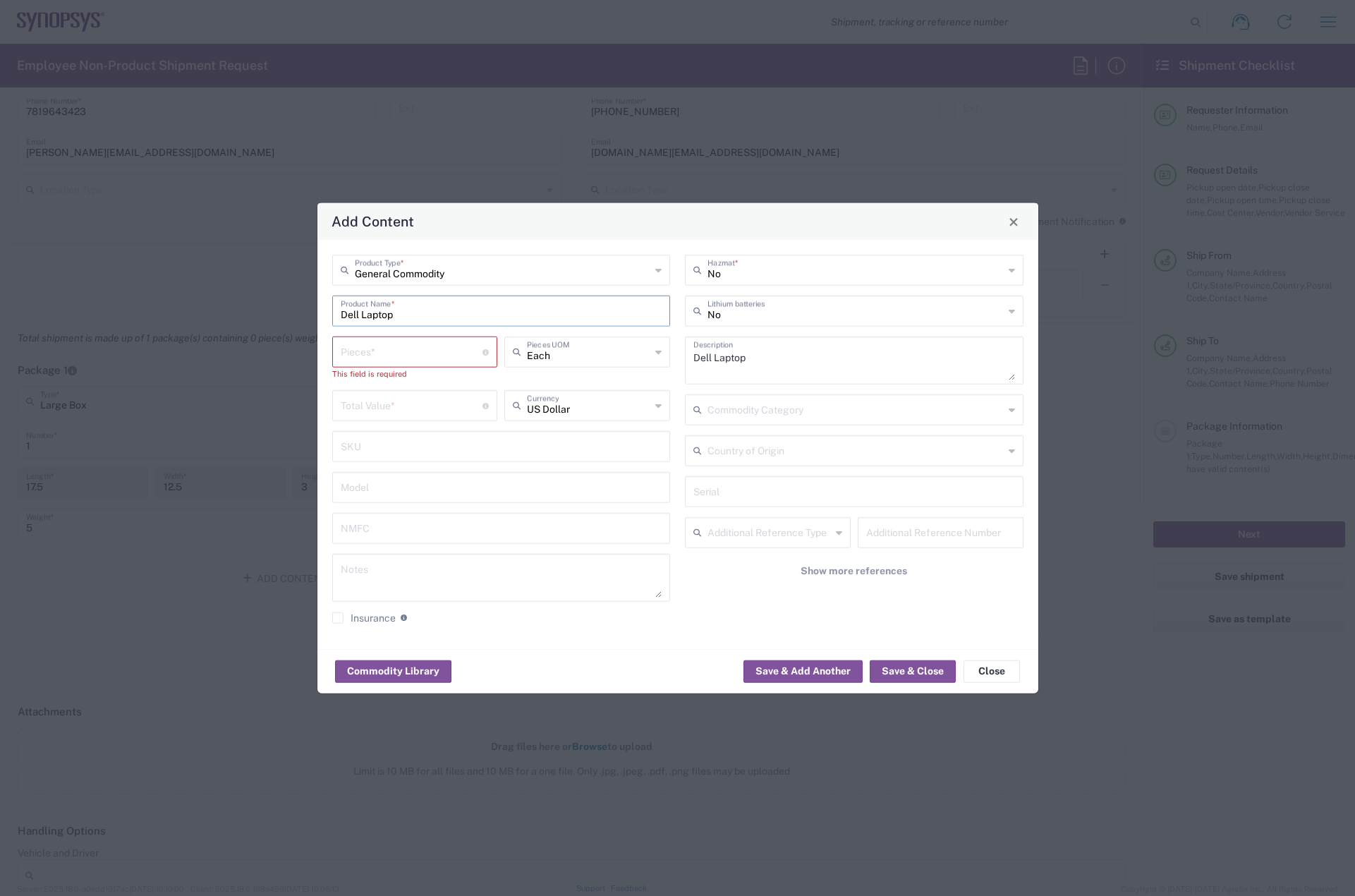
click at [381, 338] on input "number" at bounding box center [412, 350] width 142 height 25
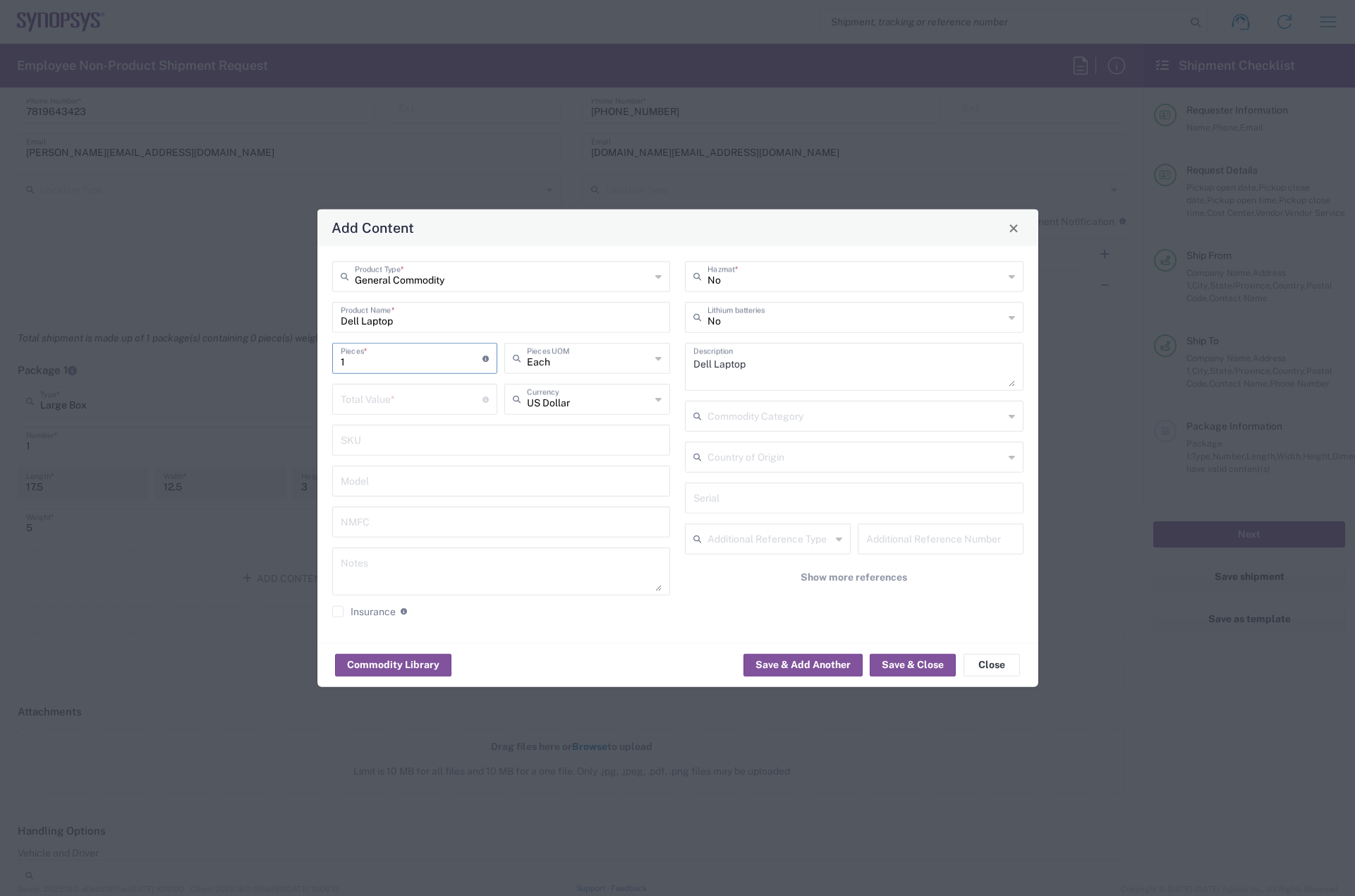
type input "1"
click at [384, 409] on input "number" at bounding box center [412, 398] width 142 height 25
type input "950"
click at [892, 665] on button "Save & Close" at bounding box center [913, 664] width 86 height 22
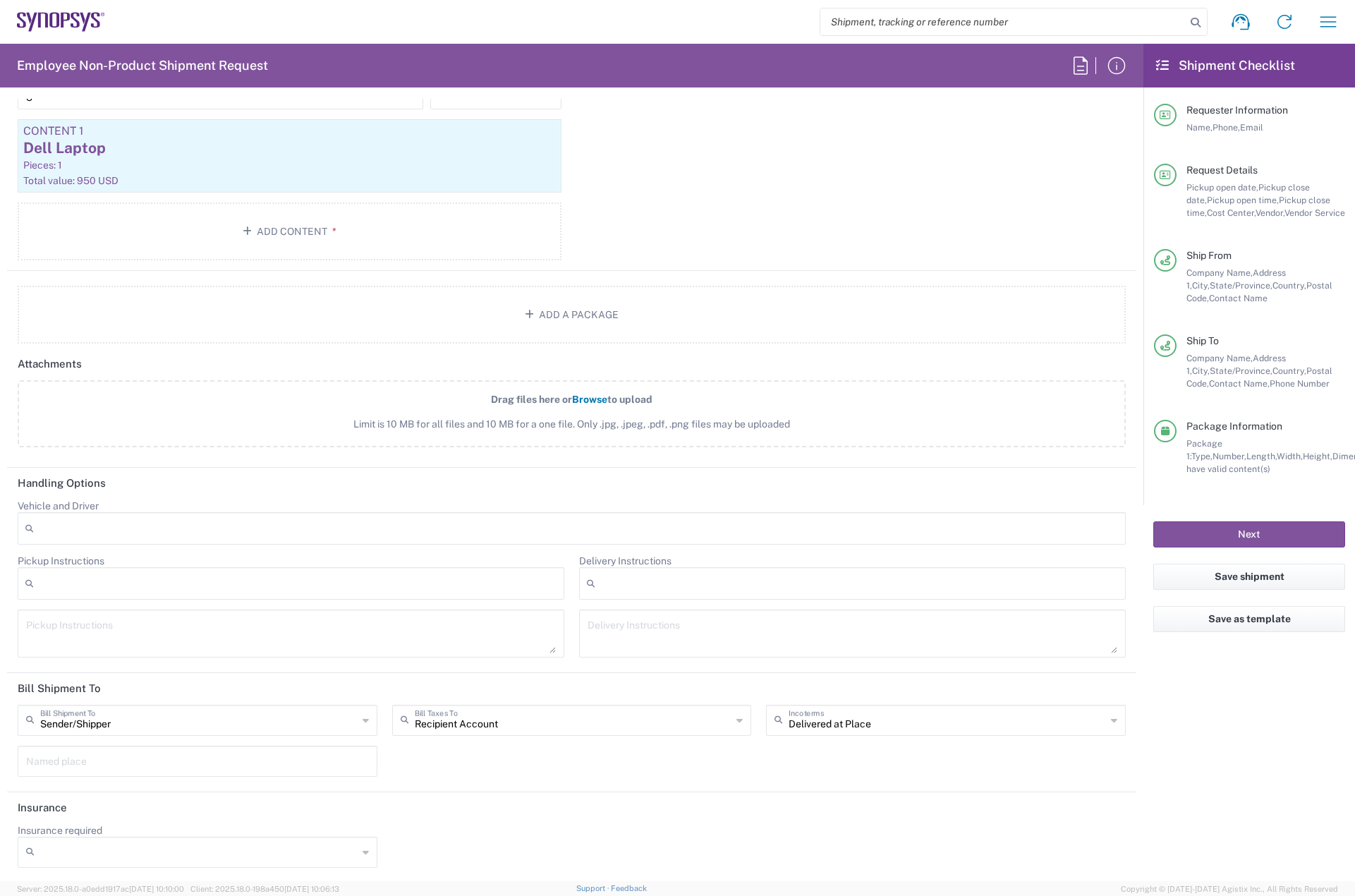
scroll to position [1561, 0]
click at [502, 719] on input "text" at bounding box center [573, 717] width 317 height 25
click at [488, 769] on span "Sender/Shipper" at bounding box center [567, 772] width 353 height 22
type input "Sender/Shipper"
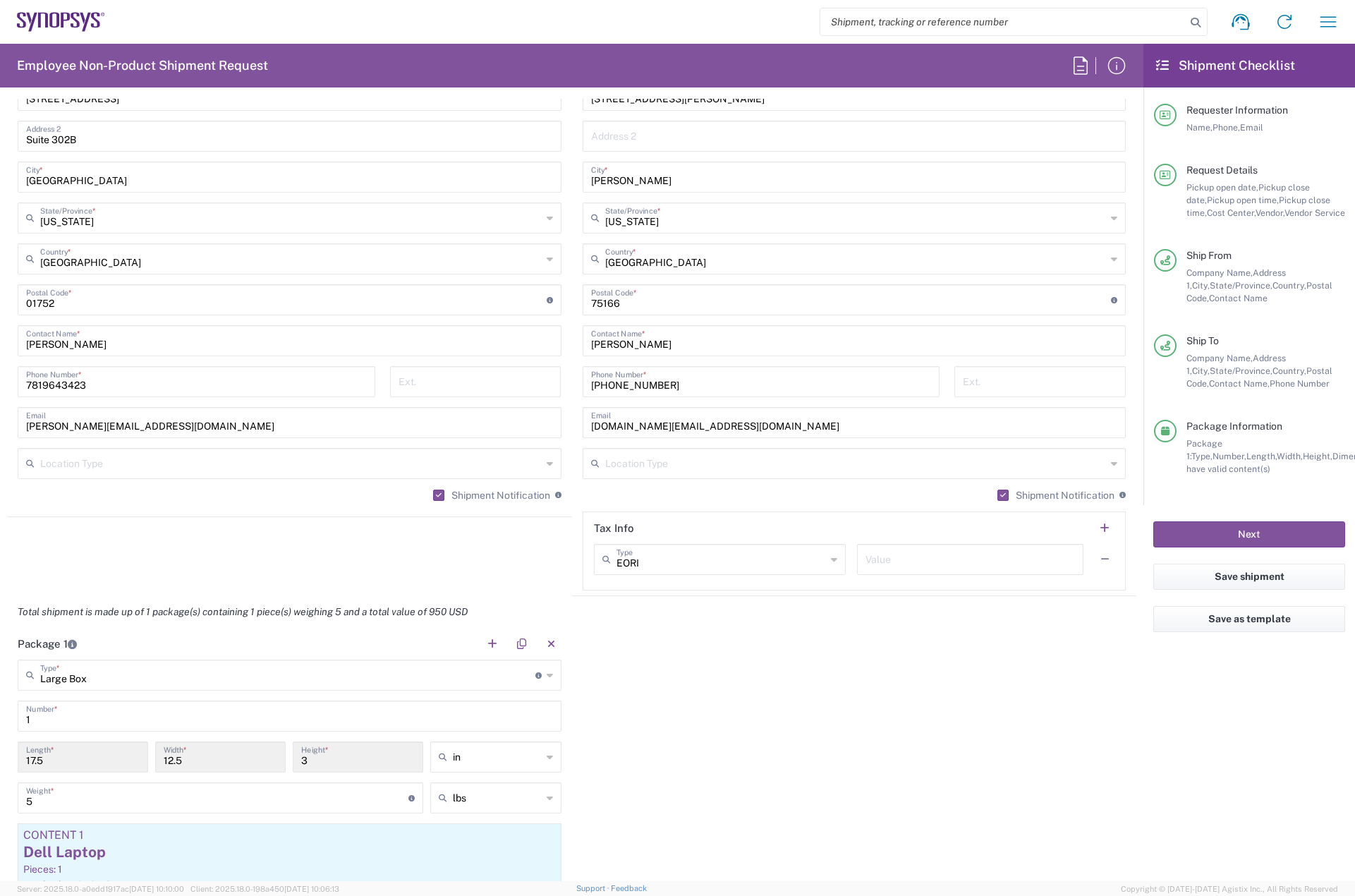
scroll to position [855, 0]
click at [1224, 531] on button "Next" at bounding box center [1249, 534] width 191 height 26
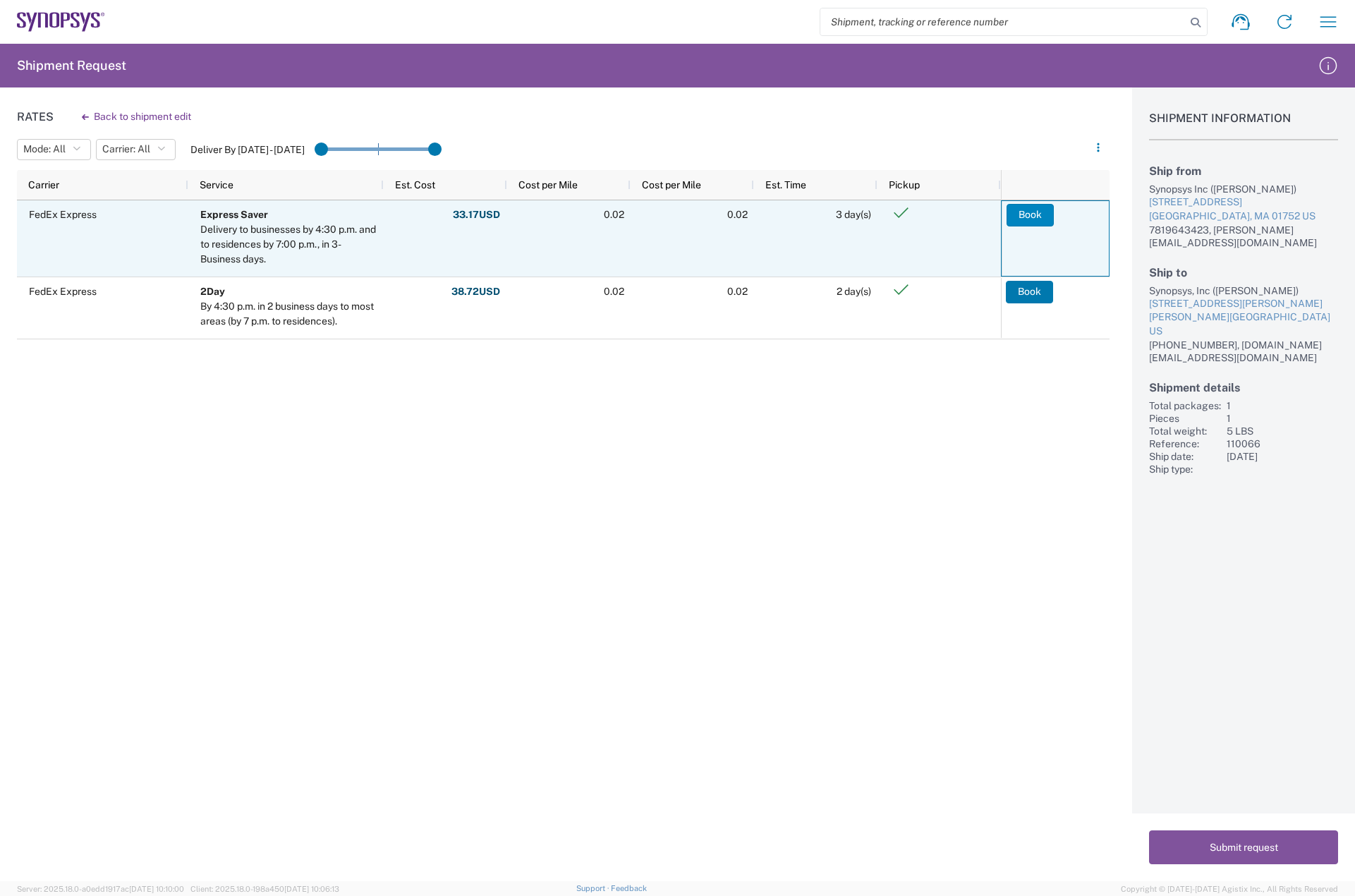
click at [1037, 210] on button "Book" at bounding box center [1030, 215] width 47 height 22
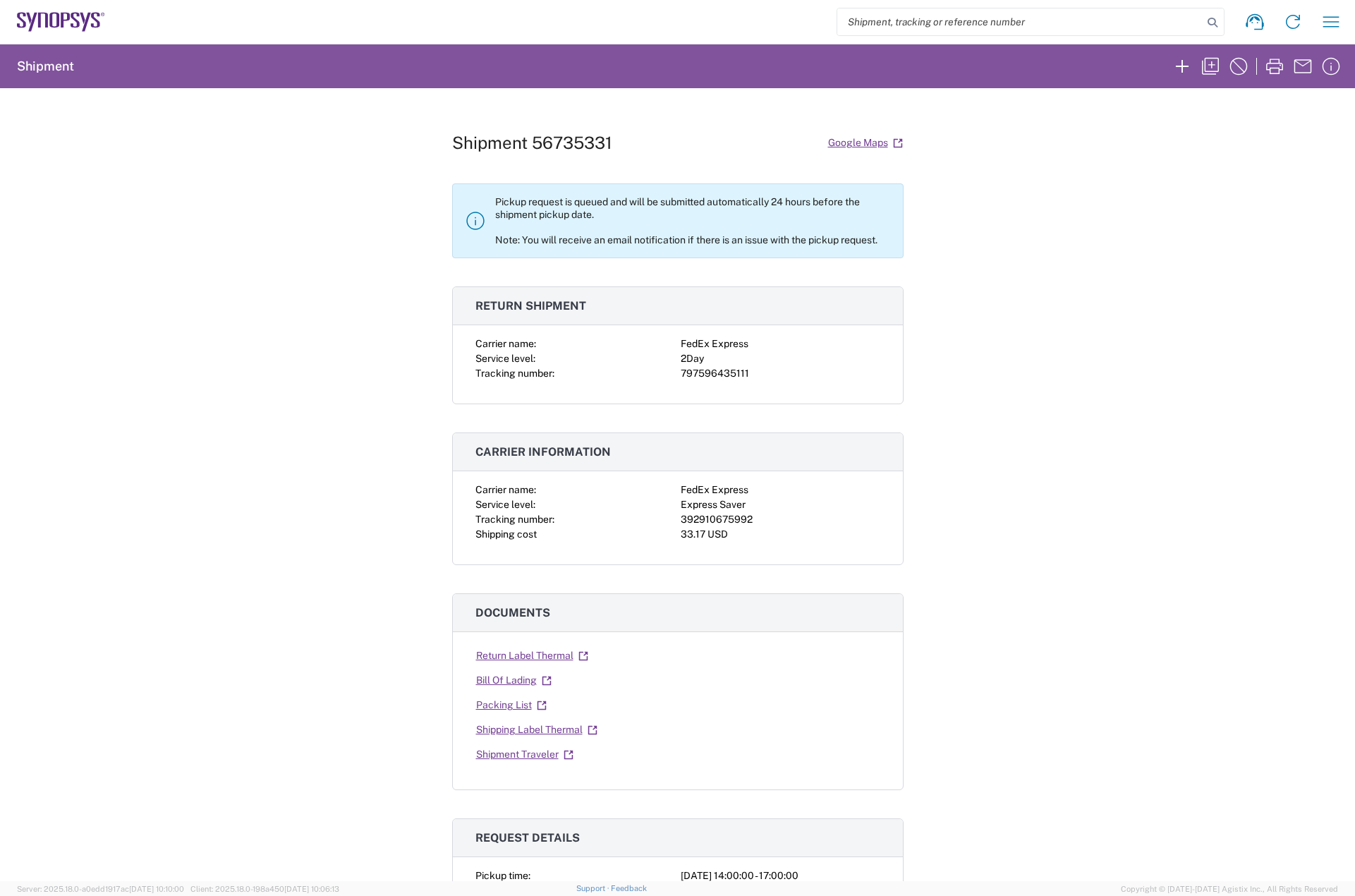
click at [733, 517] on div "392910675992" at bounding box center [781, 520] width 200 height 15
copy div "392910675992"
click at [712, 367] on div "797596435111" at bounding box center [781, 374] width 200 height 15
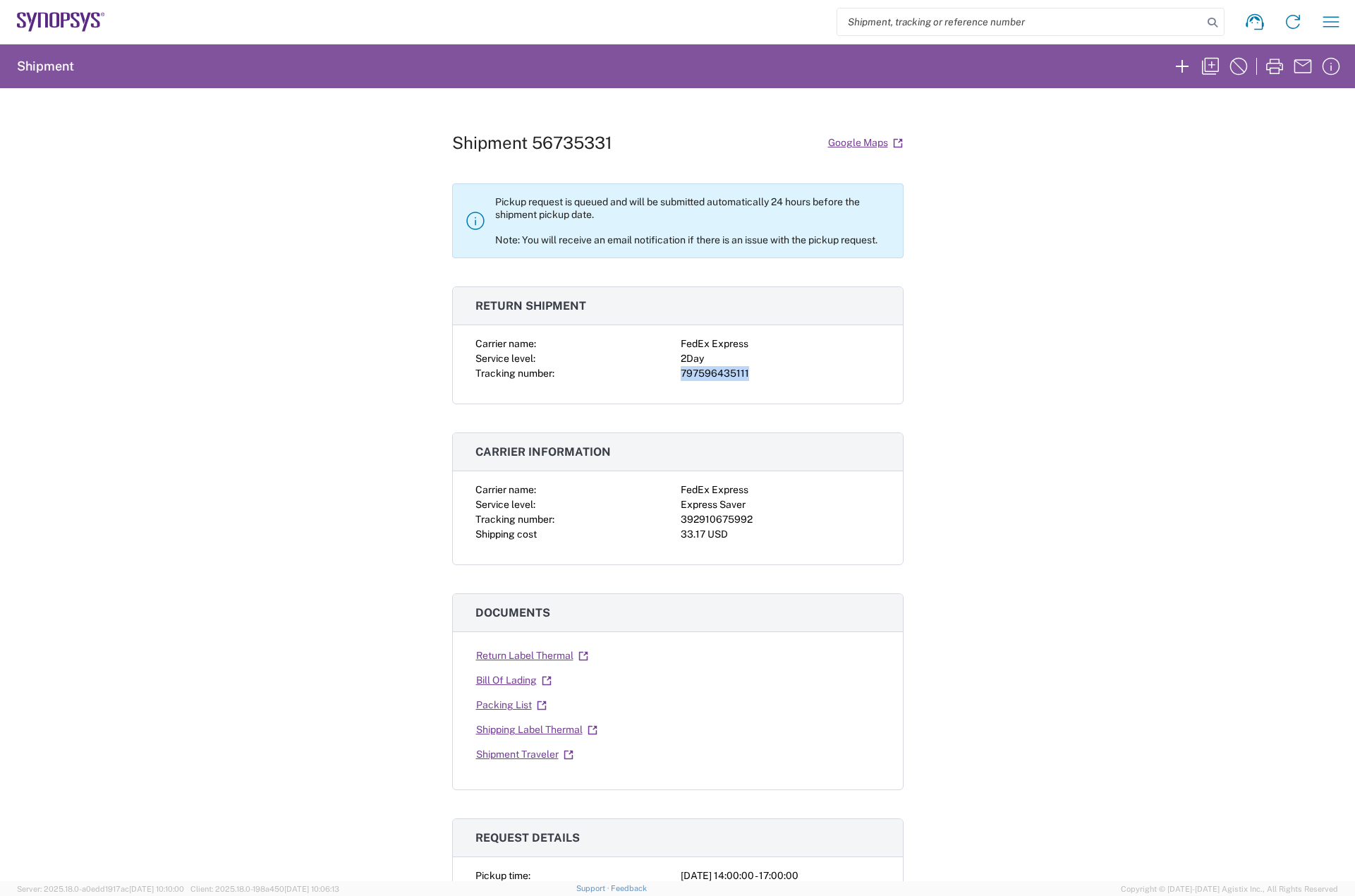
copy div "797596435111"
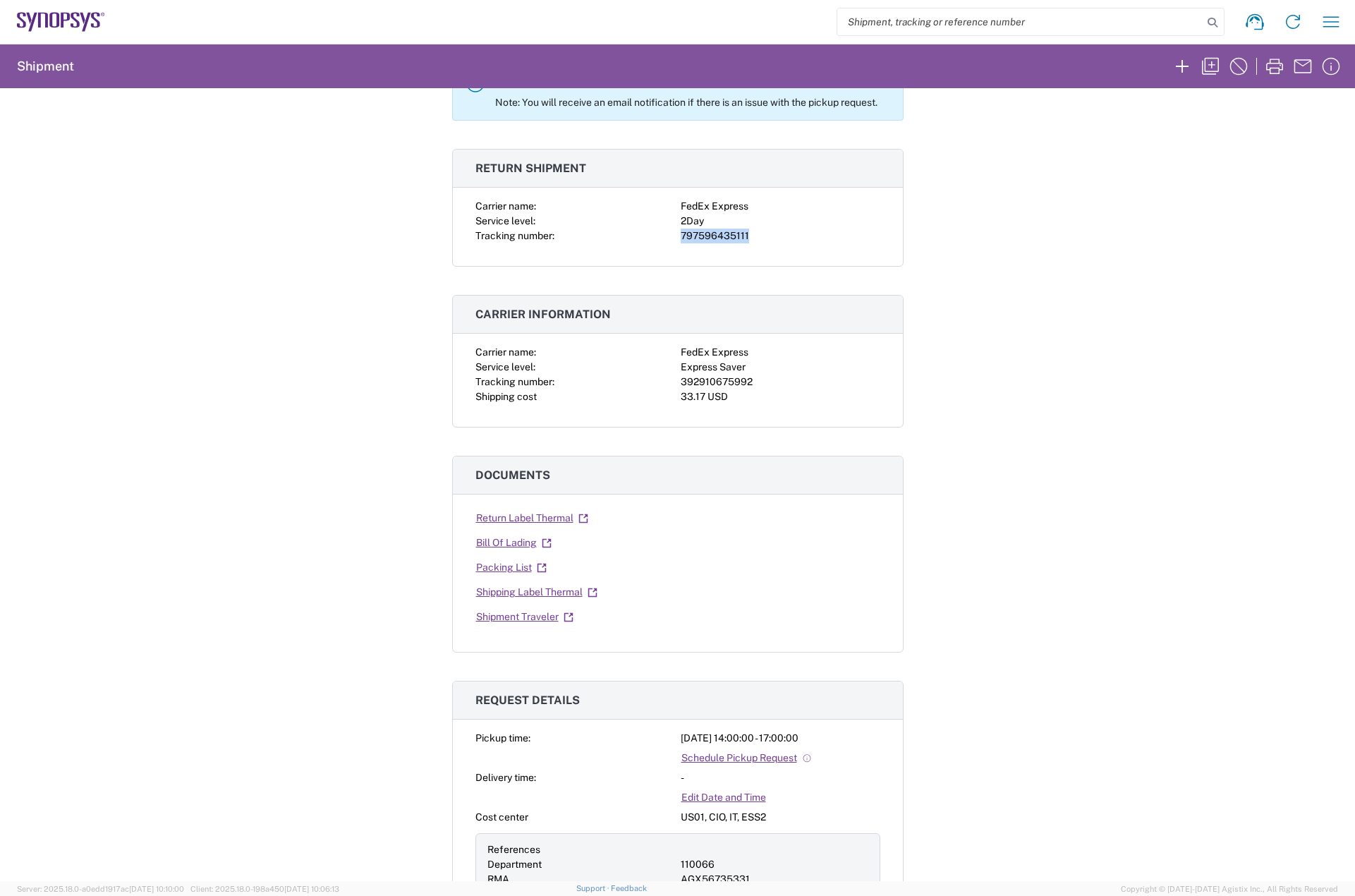
scroll to position [141, 0]
click at [516, 589] on link "Shipping Label Thermal" at bounding box center [536, 588] width 123 height 25
click at [554, 509] on link "Return Label Thermal" at bounding box center [532, 514] width 114 height 25
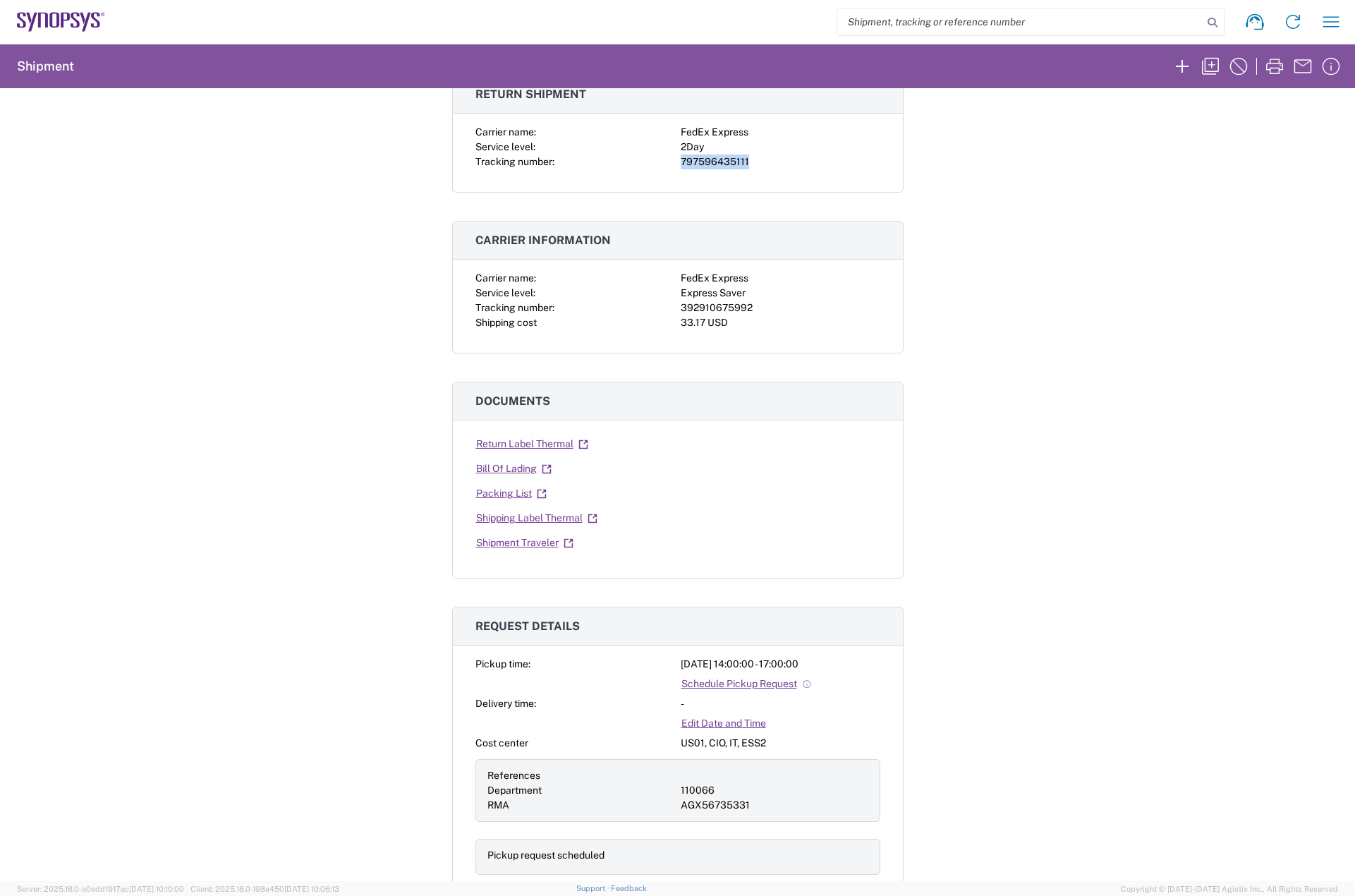
scroll to position [494, 0]
